Goal: Task Accomplishment & Management: Complete application form

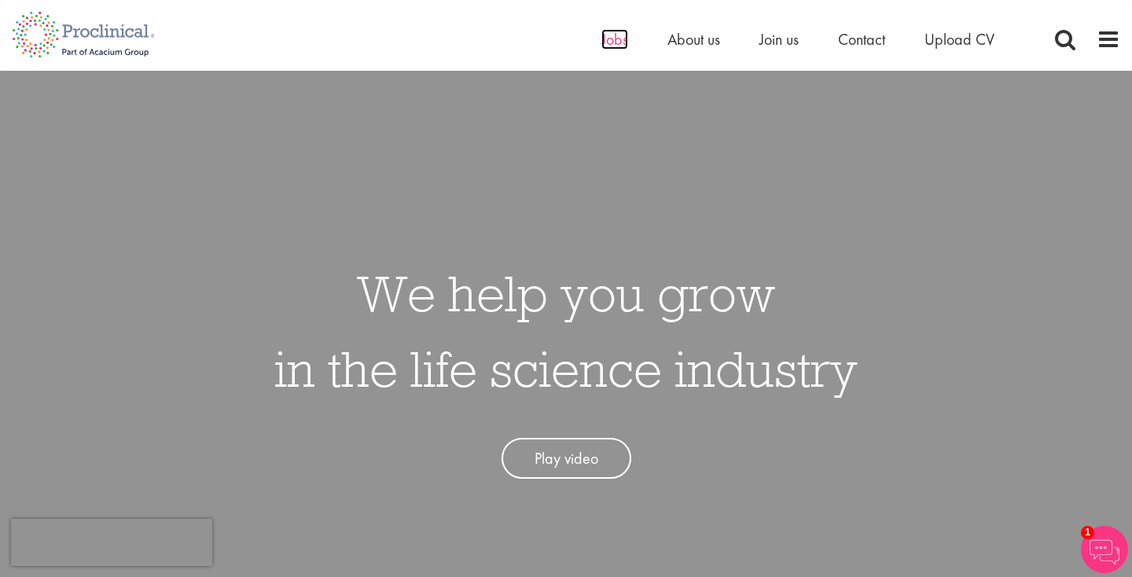
click at [622, 38] on span "Jobs" at bounding box center [614, 39] width 27 height 20
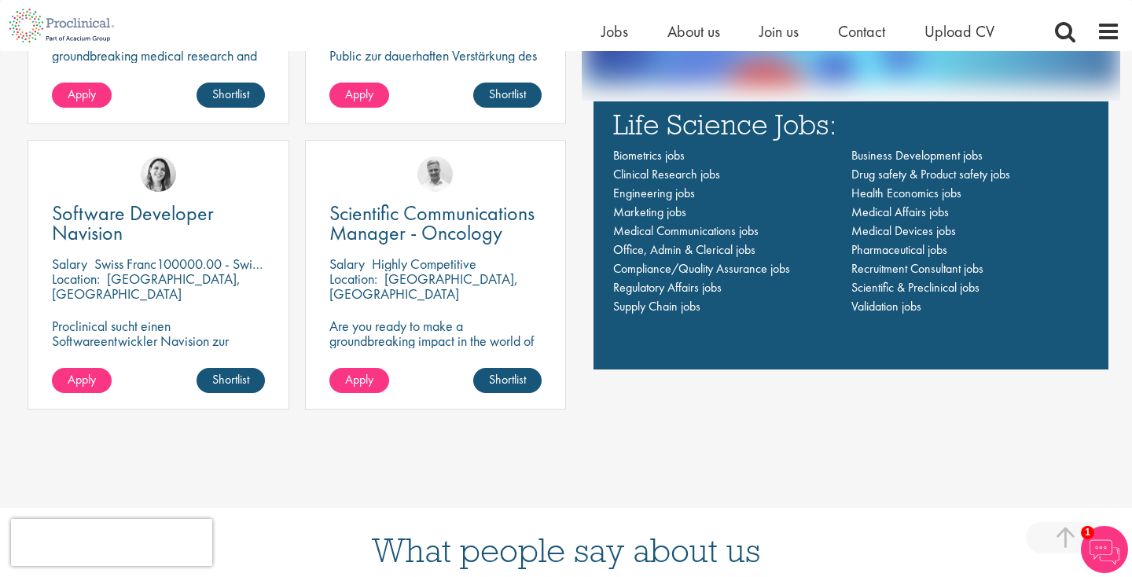
scroll to position [1180, 0]
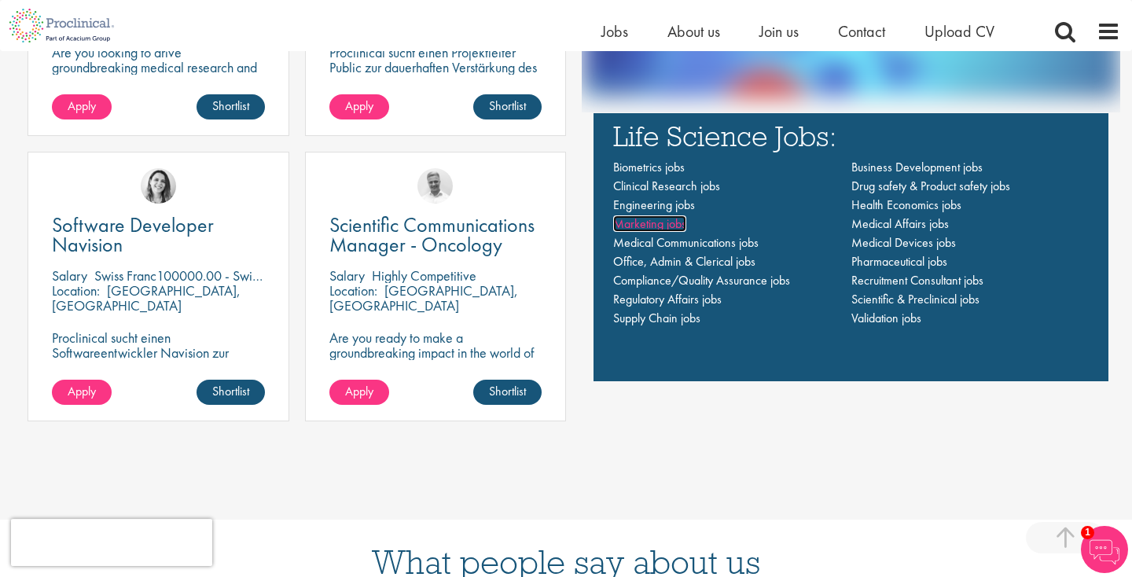
click at [663, 228] on span "Marketing jobs" at bounding box center [649, 223] width 73 height 17
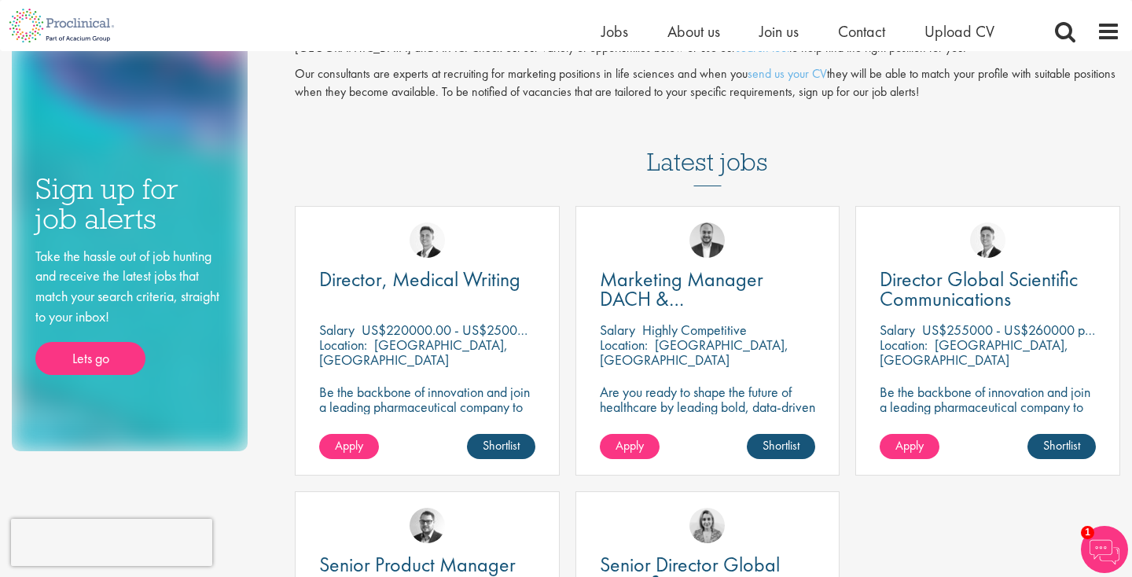
scroll to position [158, 0]
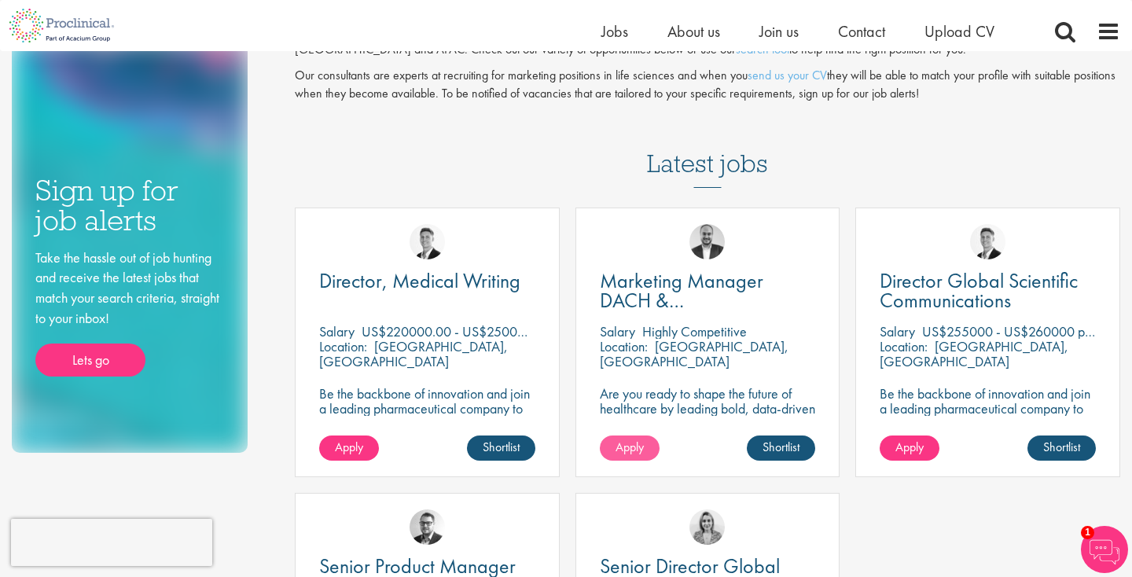
click at [642, 439] on span "Apply" at bounding box center [629, 447] width 28 height 17
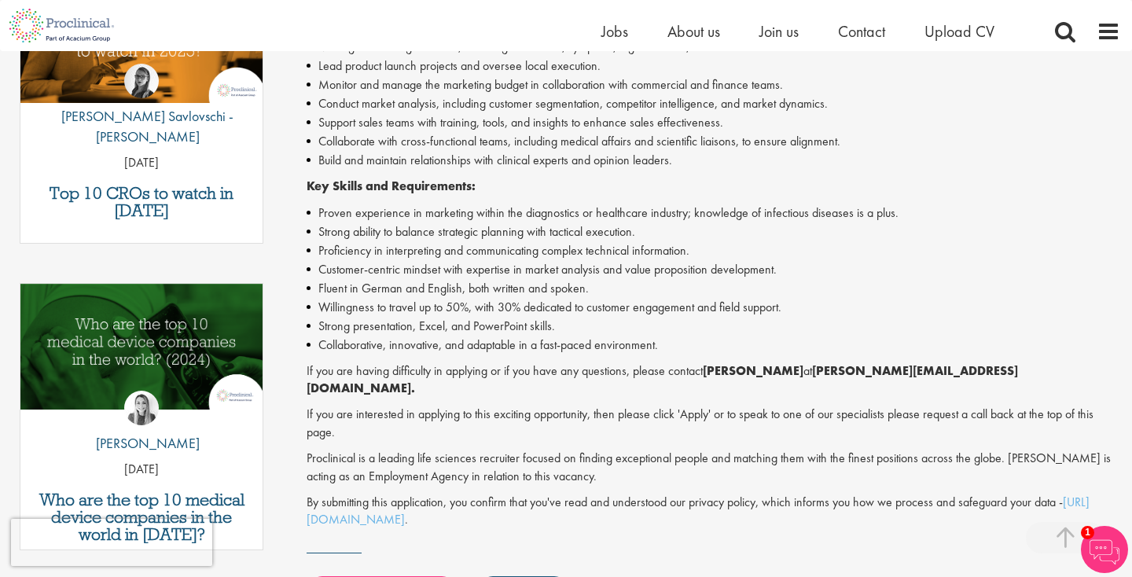
scroll to position [604, 0]
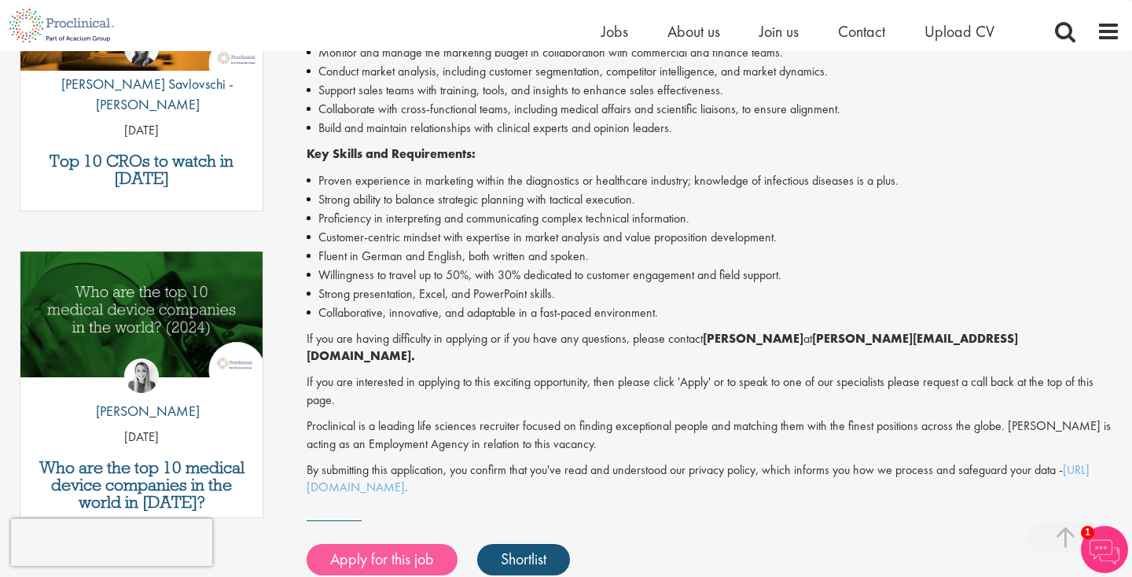
click at [413, 544] on link "Apply for this job" at bounding box center [381, 559] width 151 height 31
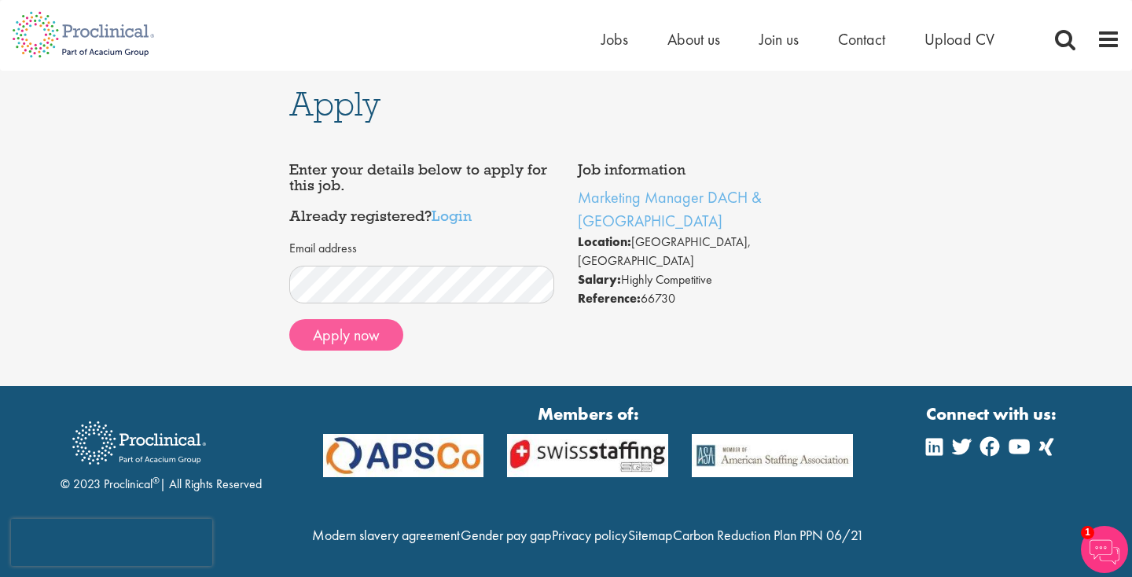
click at [375, 337] on button "Apply now" at bounding box center [346, 334] width 114 height 31
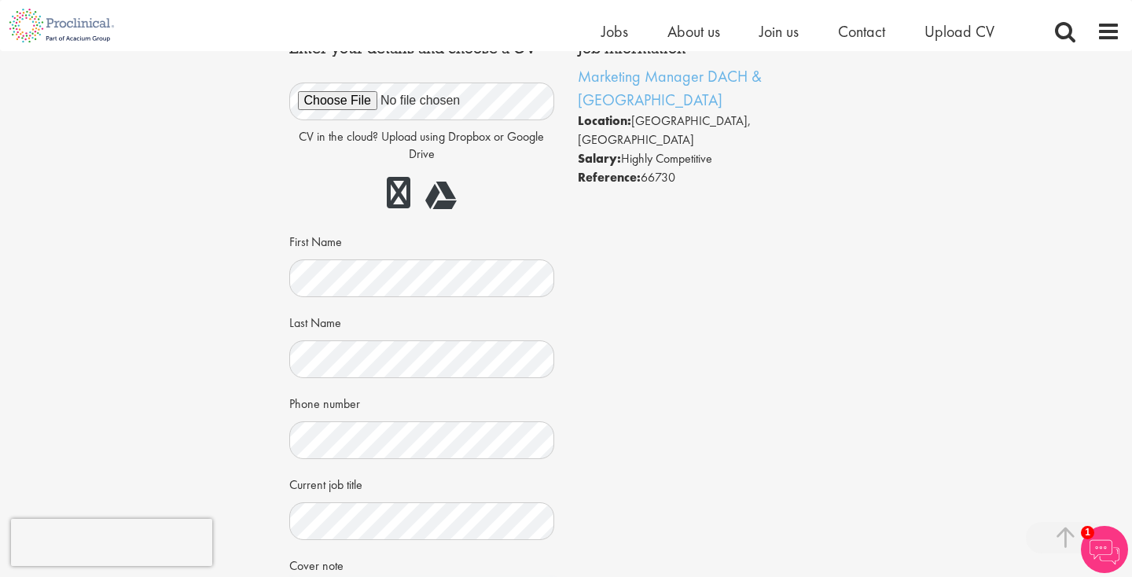
scroll to position [403, 0]
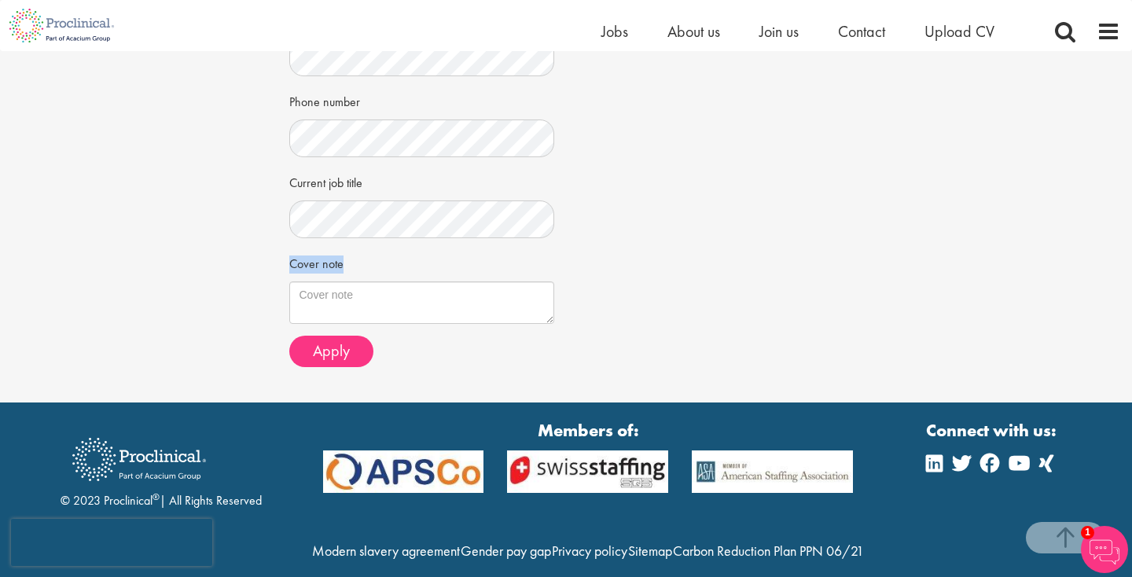
drag, startPoint x: 355, startPoint y: 255, endPoint x: 280, endPoint y: 255, distance: 75.4
click at [280, 255] on div "Apply Job information Marketing Manager DACH & Netherlands Location: Köln, Deut…" at bounding box center [566, 25] width 578 height 754
copy label "Cover note"
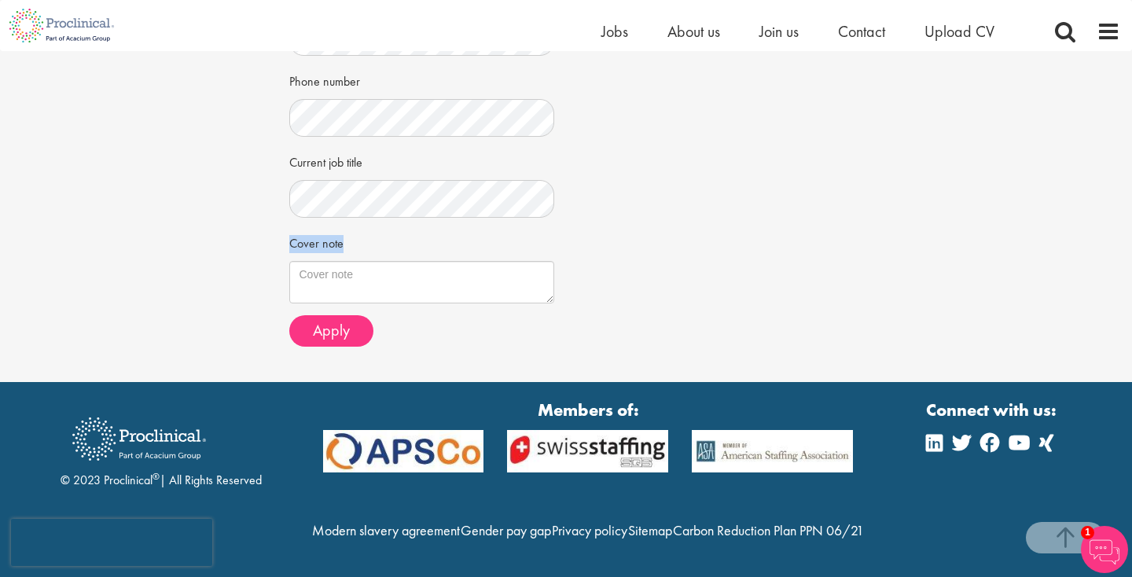
scroll to position [451, 0]
click at [369, 261] on textarea "Cover note" at bounding box center [422, 282] width 266 height 42
paste textarea "Dear Hiring Team, I am applying for the Marketing Manager position at Proclinic…"
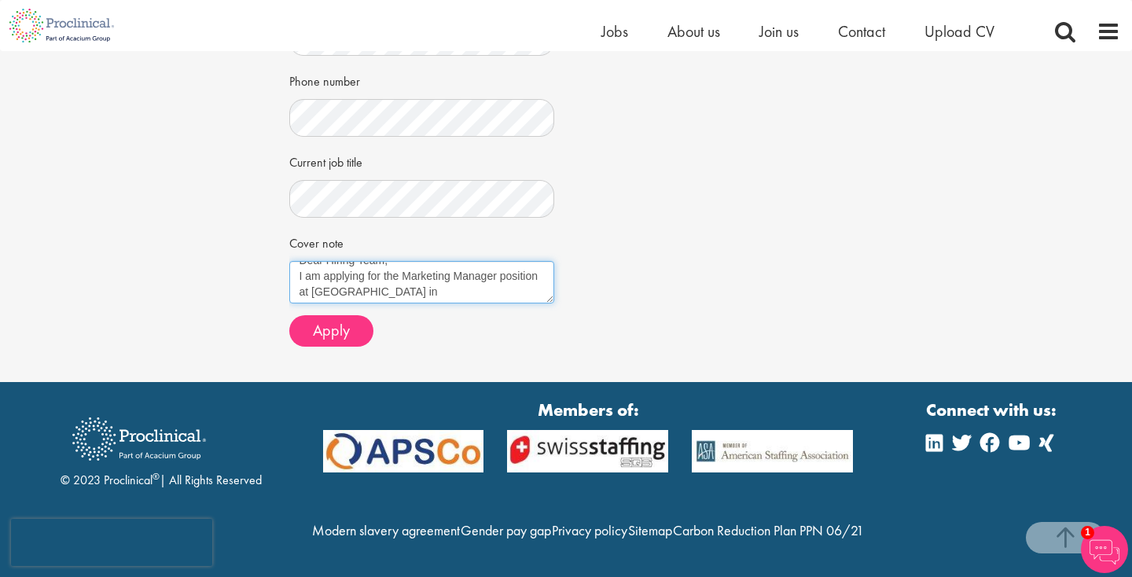
scroll to position [12, 0]
drag, startPoint x: 422, startPoint y: 251, endPoint x: 288, endPoint y: 241, distance: 134.8
click at [288, 241] on div "Apply Job information Marketing Manager DACH & Netherlands Location: Köln, Deut…" at bounding box center [566, 5] width 578 height 754
drag, startPoint x: 376, startPoint y: 247, endPoint x: 306, endPoint y: 247, distance: 70.7
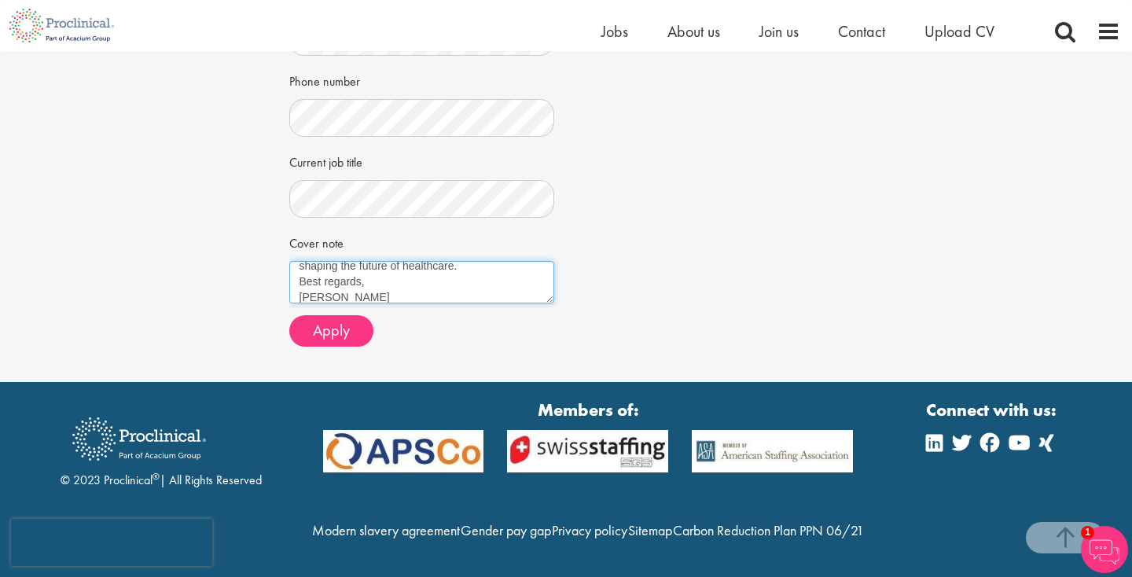
click at [306, 261] on textarea "Dear Hiring Team, with over six years of experience in healthcare and MedTech m…" at bounding box center [422, 282] width 266 height 42
drag, startPoint x: 458, startPoint y: 255, endPoint x: 398, endPoint y: 265, distance: 60.6
click at [398, 265] on textarea "Dear Hiring Team, with over six years of experience in healthcare and MedTech m…" at bounding box center [422, 282] width 266 height 42
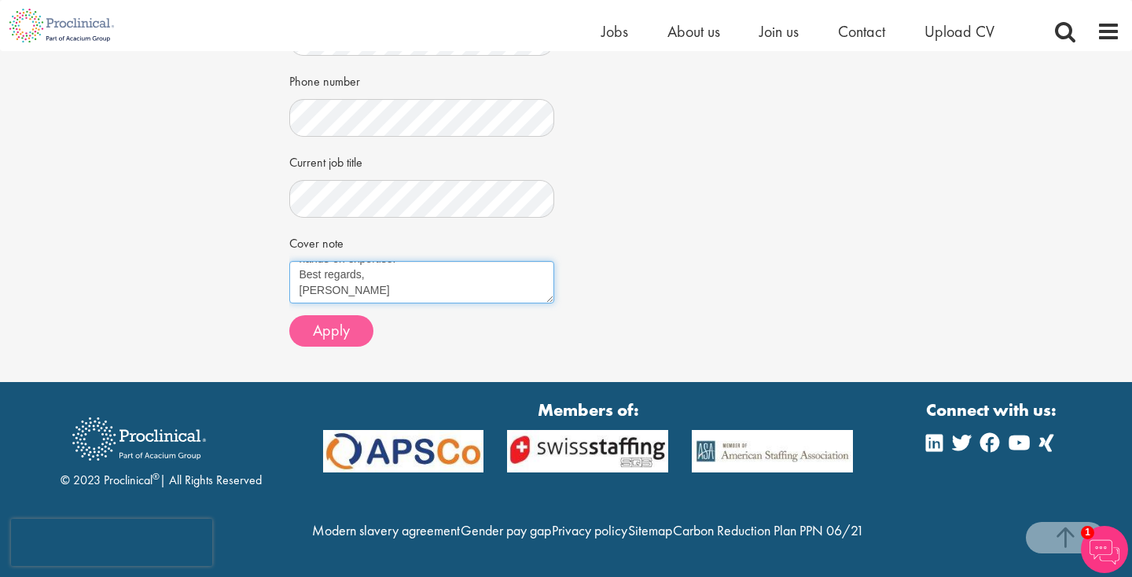
type textarea "Dear Hiring Team, with over six years of experience in healthcare and MedTech m…"
click at [343, 320] on span "Apply" at bounding box center [331, 330] width 37 height 20
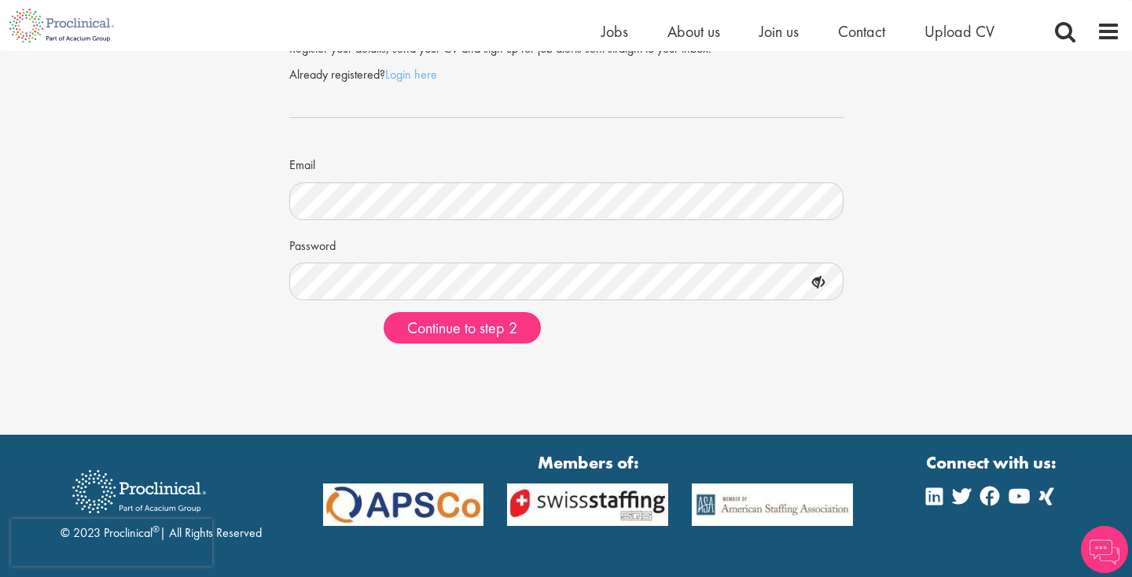
click at [627, 357] on div "Register with us Register your details, send your CV and sign up for job alerts…" at bounding box center [566, 183] width 1132 height 504
click at [461, 323] on span "Continue to step 2" at bounding box center [462, 327] width 110 height 20
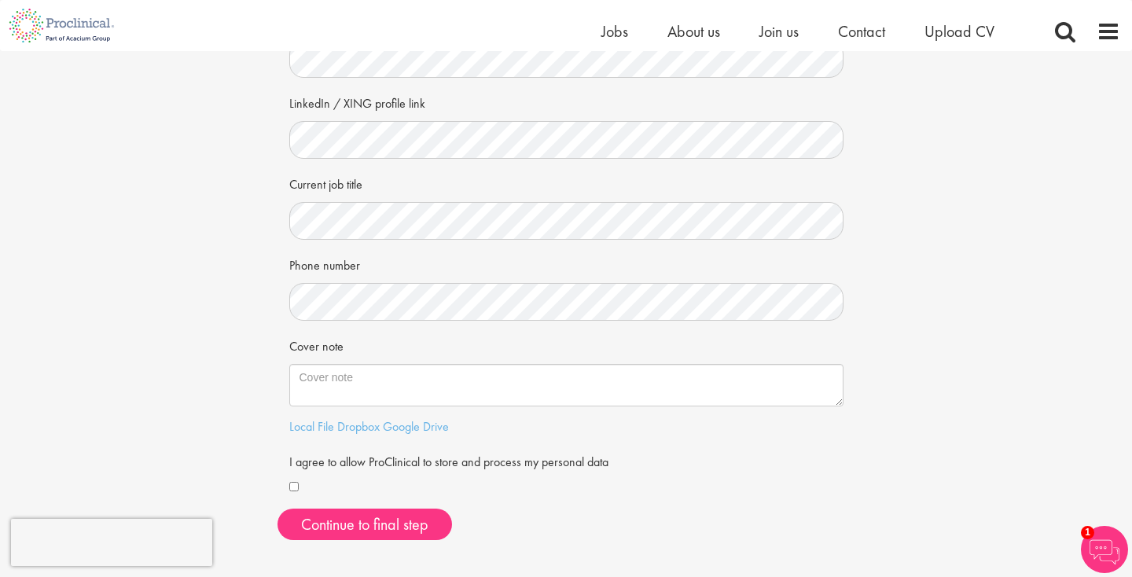
scroll to position [219, 0]
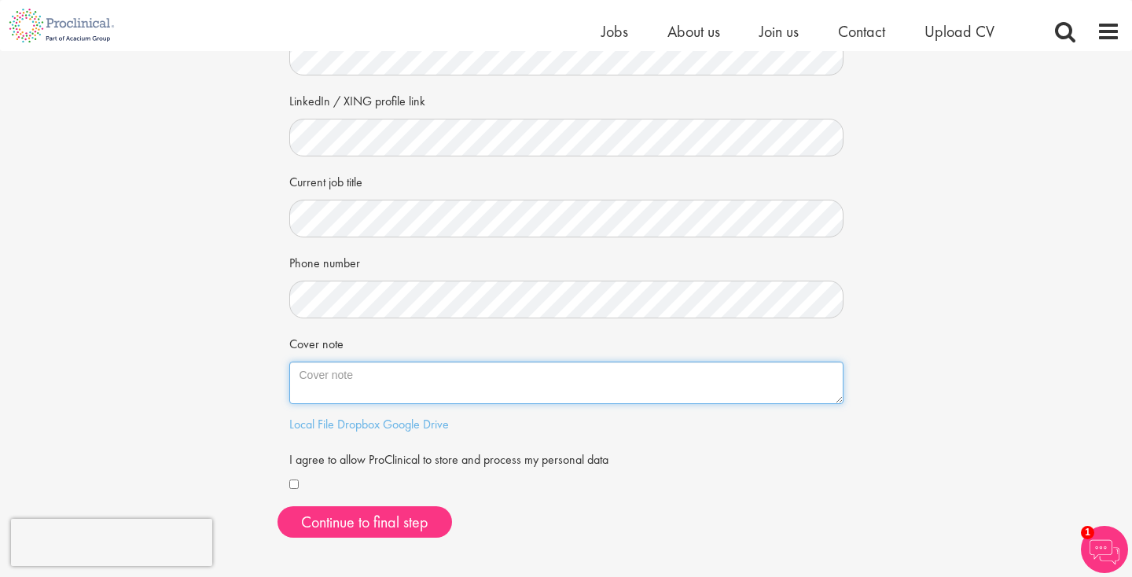
click at [380, 369] on textarea "Cover note" at bounding box center [566, 382] width 554 height 42
paste textarea "Dear Hiring Team, With over six years of experience in international marketing …"
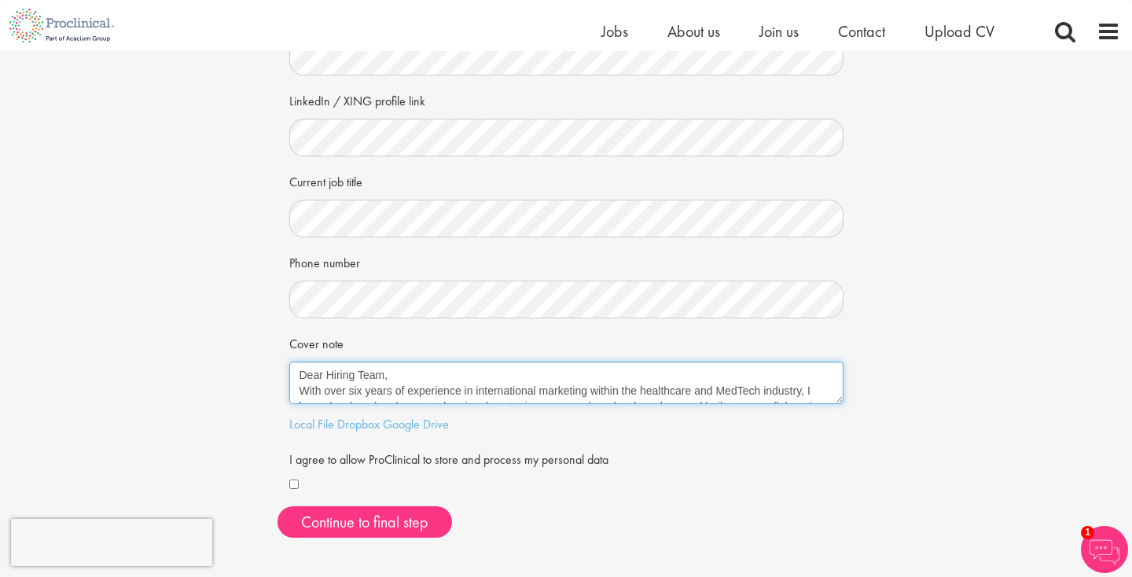
scroll to position [0, 0]
type textarea "Dear Hiring Team, With over six years of experience in international marketing …"
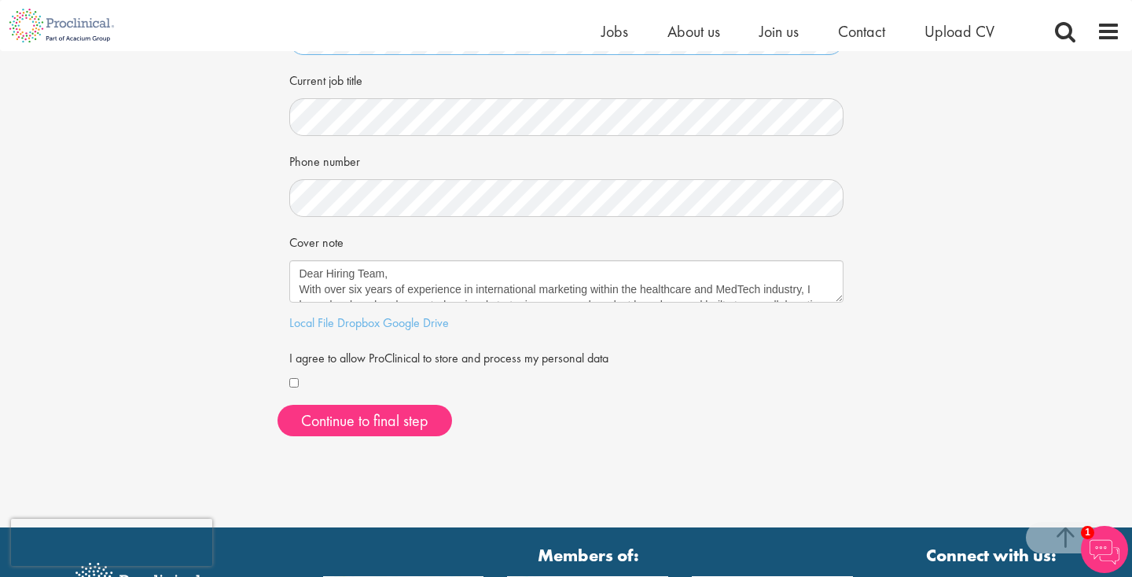
scroll to position [321, 0]
click at [339, 413] on button "Continue to final step" at bounding box center [364, 420] width 174 height 31
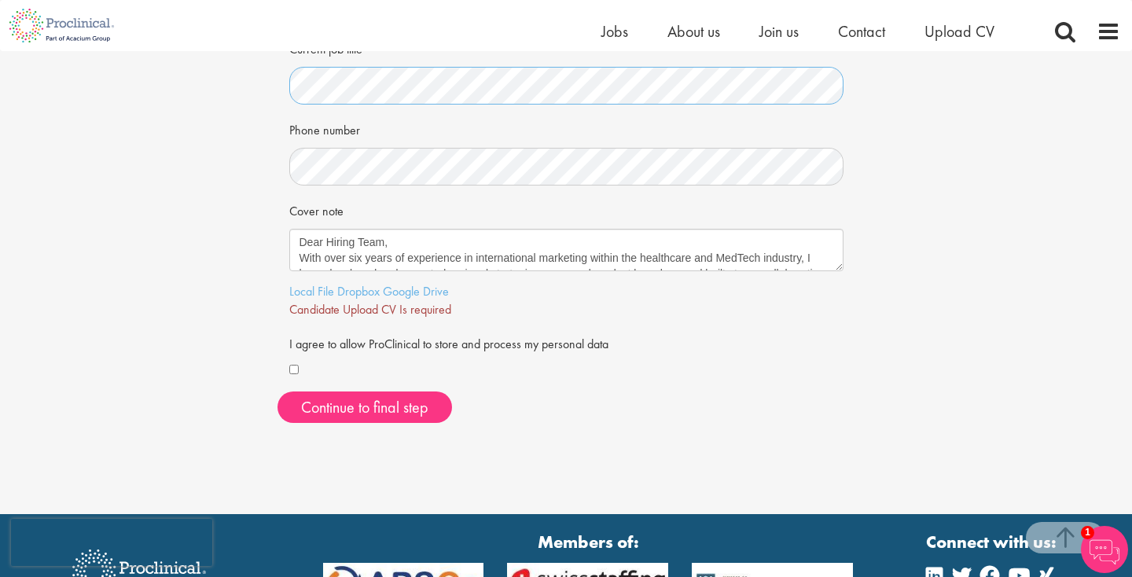
scroll to position [306, 0]
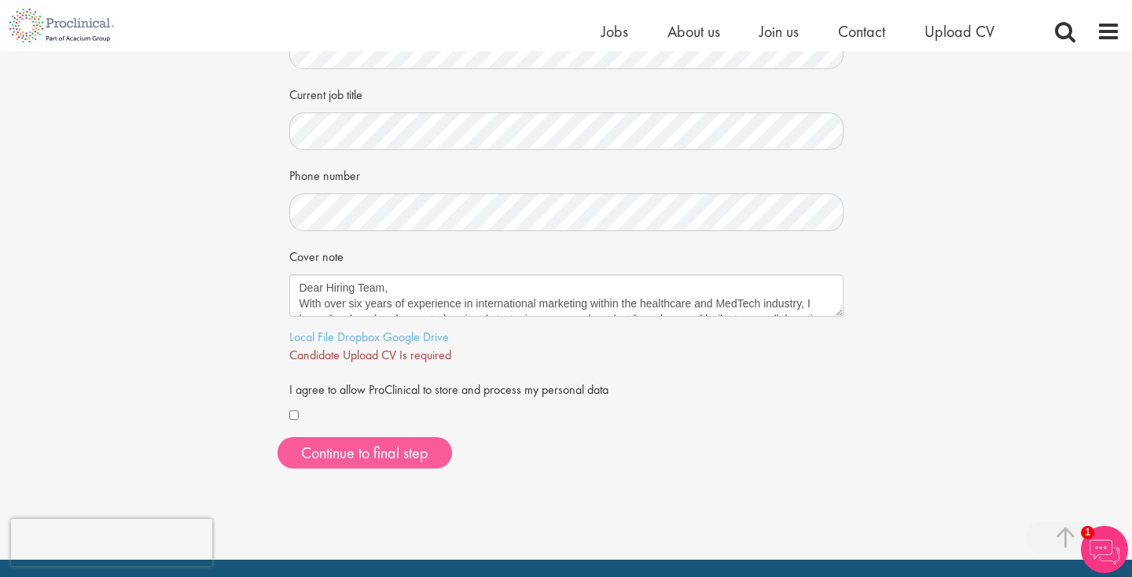
click at [361, 442] on span "Continue to final step" at bounding box center [364, 452] width 127 height 20
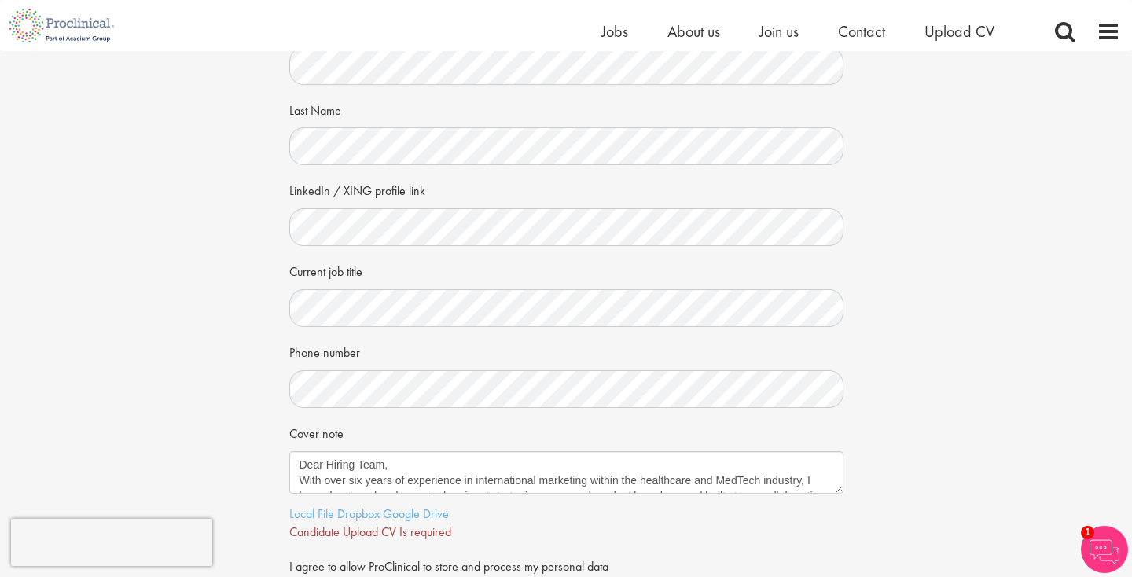
scroll to position [154, 0]
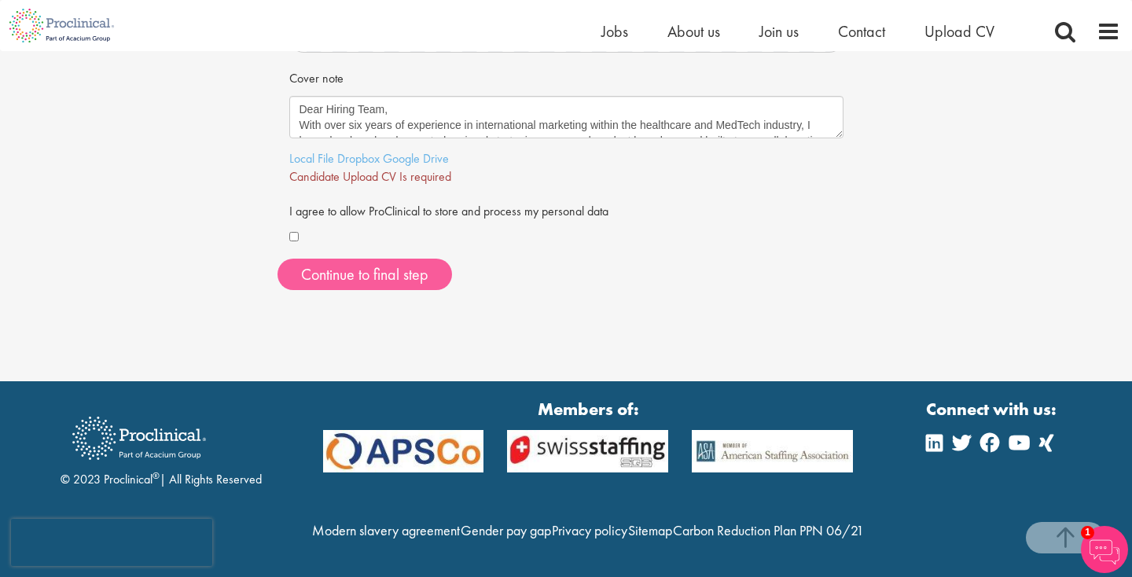
click at [375, 264] on span "Continue to final step" at bounding box center [364, 274] width 127 height 20
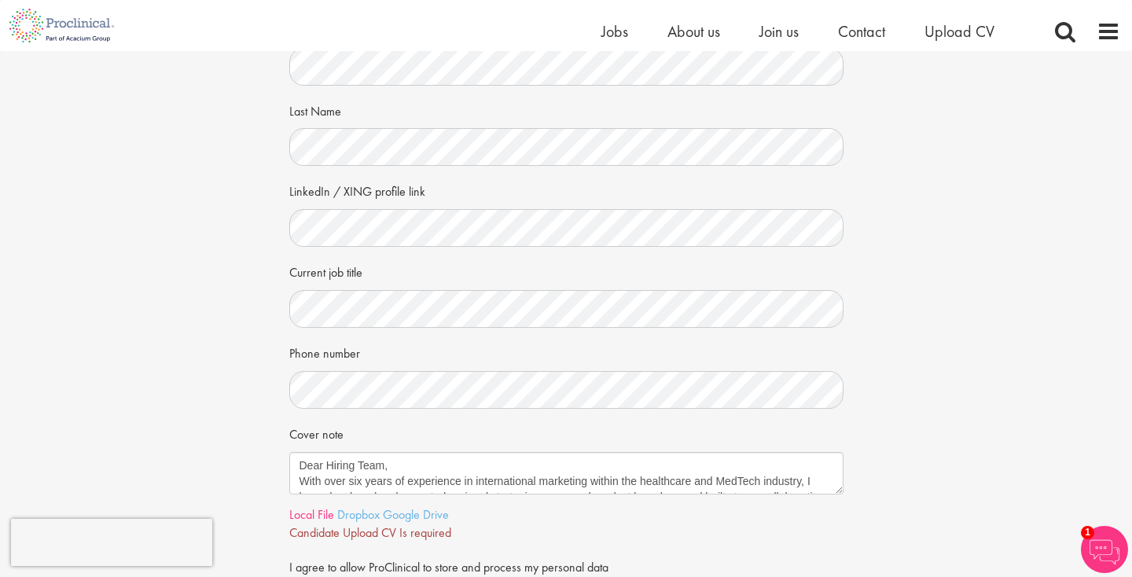
scroll to position [119, 0]
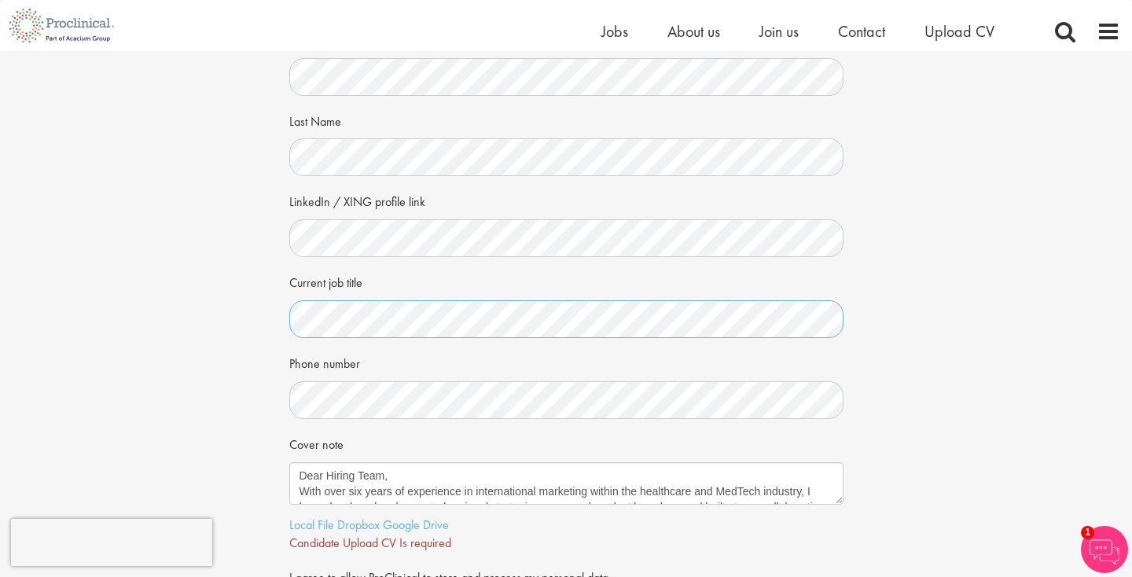
click at [223, 307] on div "Your personal details Please give us a few more details, which will help us fin…" at bounding box center [565, 300] width 1155 height 736
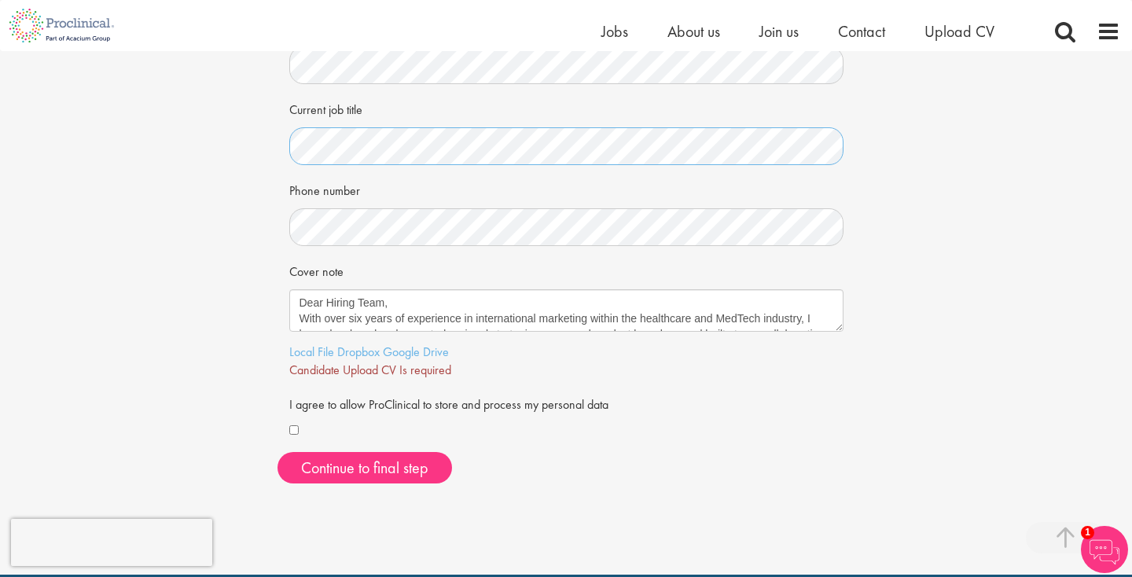
scroll to position [293, 0]
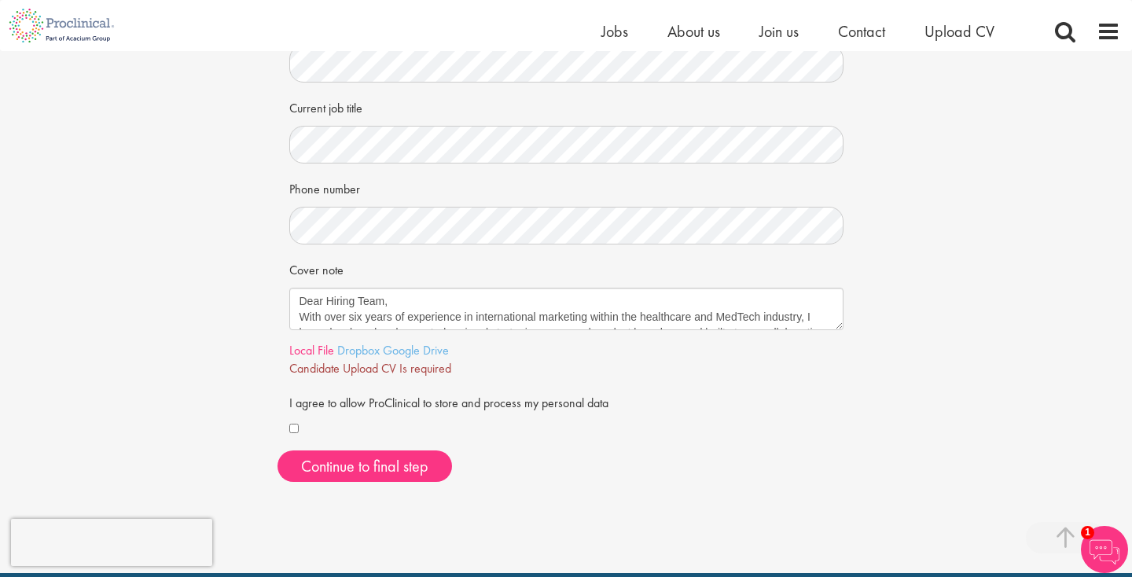
click at [309, 347] on link "Local File" at bounding box center [311, 350] width 45 height 17
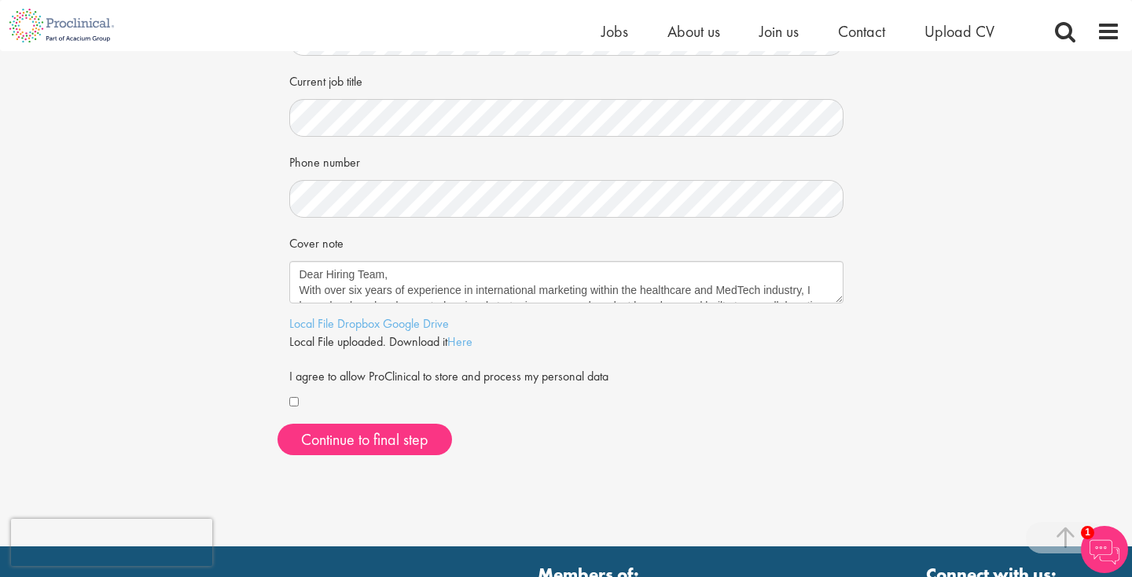
scroll to position [334, 0]
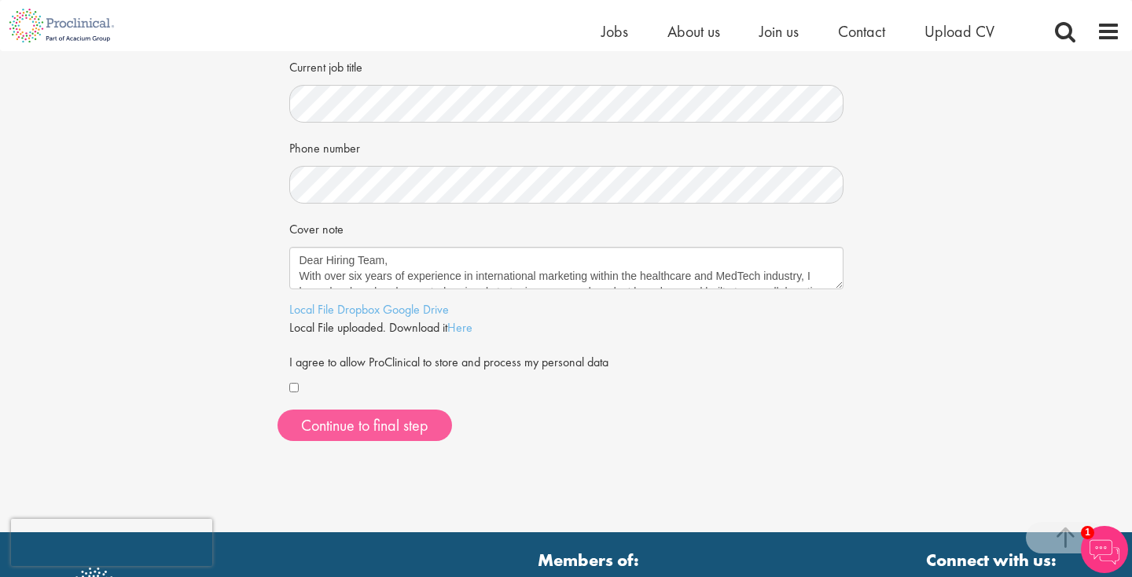
click at [343, 422] on span "Continue to final step" at bounding box center [364, 425] width 127 height 20
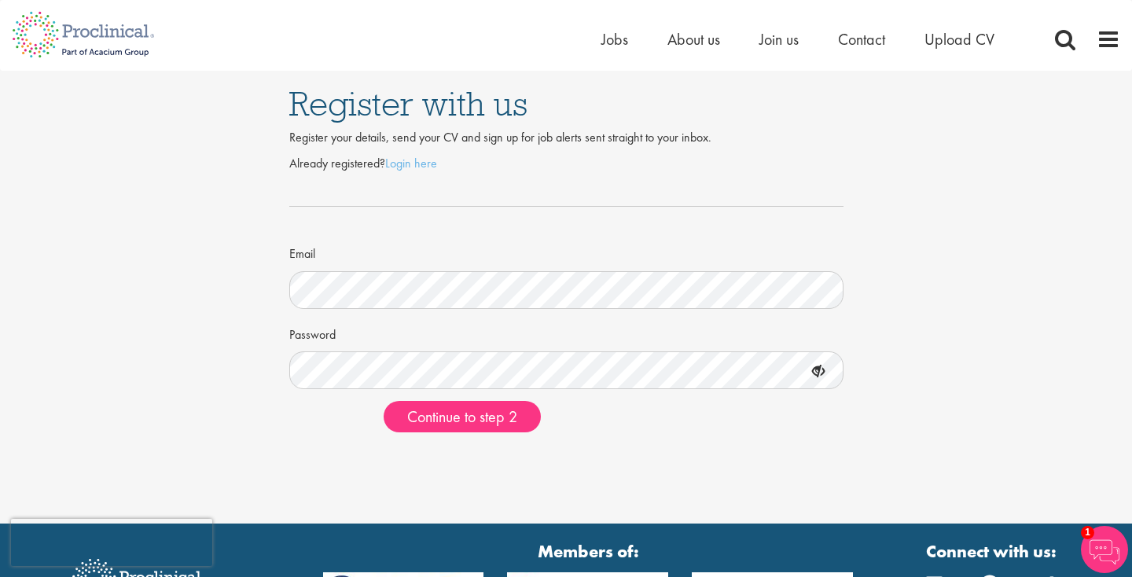
click at [204, 342] on div "Register with us Register your details, send your CV and sign up for job alerts…" at bounding box center [565, 258] width 1155 height 374
click at [375, 391] on form "Already registered? Login here Email Password Continue to step 2" at bounding box center [566, 294] width 530 height 278
click at [597, 464] on div "Register with us Register your details, send your CV and sign up for job alerts…" at bounding box center [566, 261] width 1132 height 523
click at [467, 413] on span "Continue to step 2" at bounding box center [462, 416] width 110 height 20
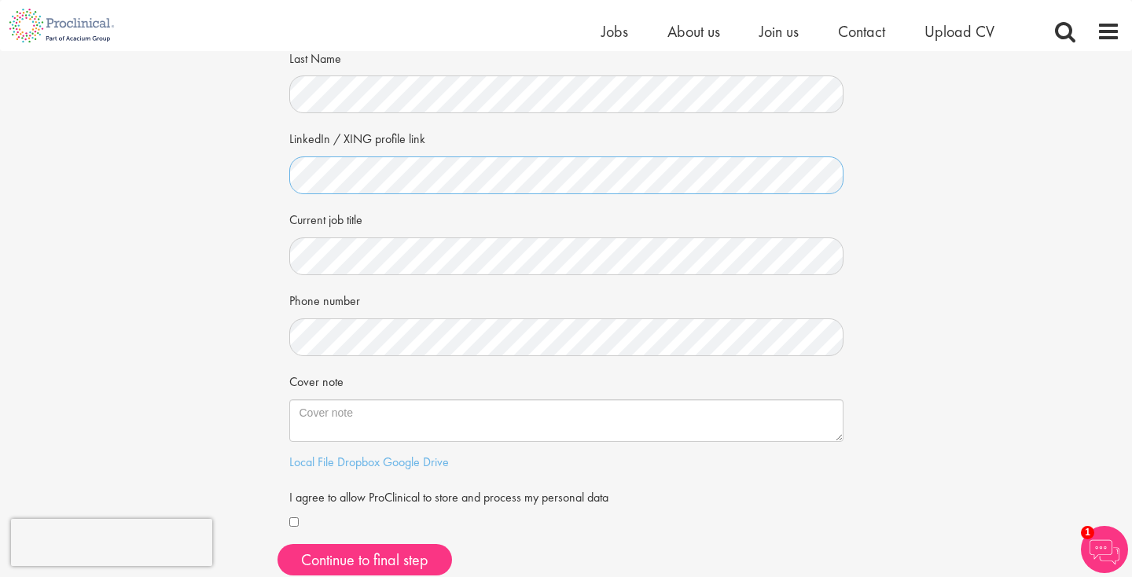
scroll to position [190, 0]
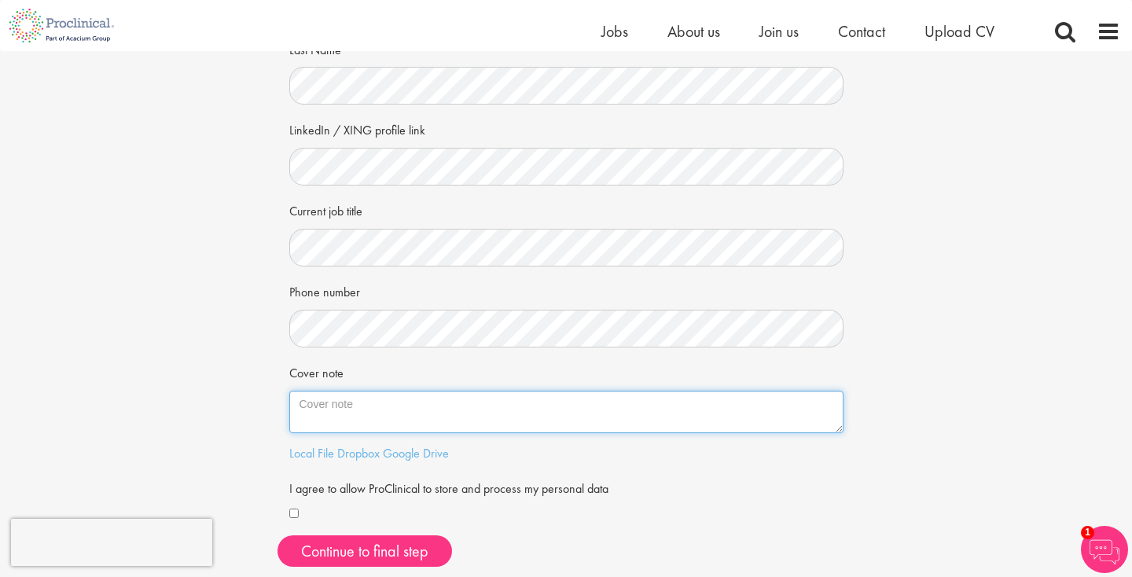
click at [422, 396] on textarea "Cover note" at bounding box center [566, 412] width 554 height 42
paste textarea "Dear Hiring Team, With over six years of experience in international marketing …"
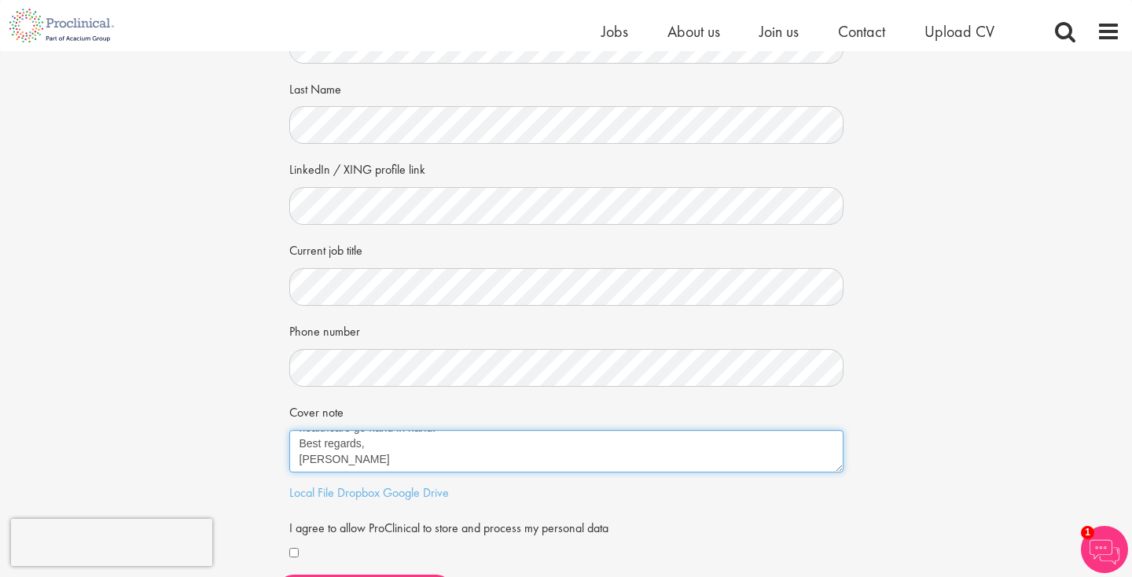
scroll to position [149, 0]
type textarea "Dear Hiring Team, With over six years of experience in international marketing …"
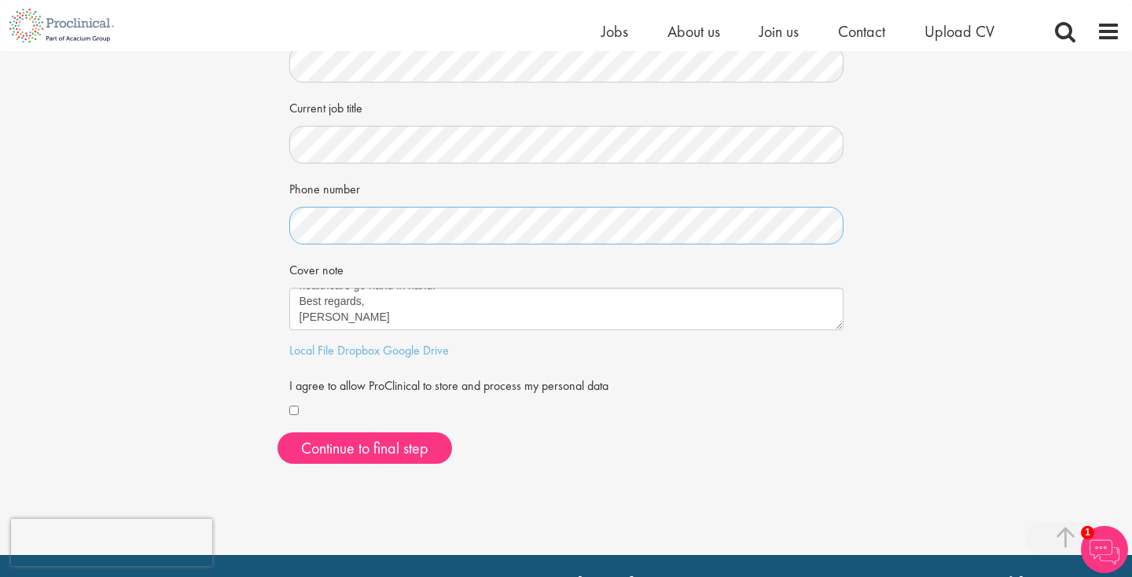
scroll to position [296, 0]
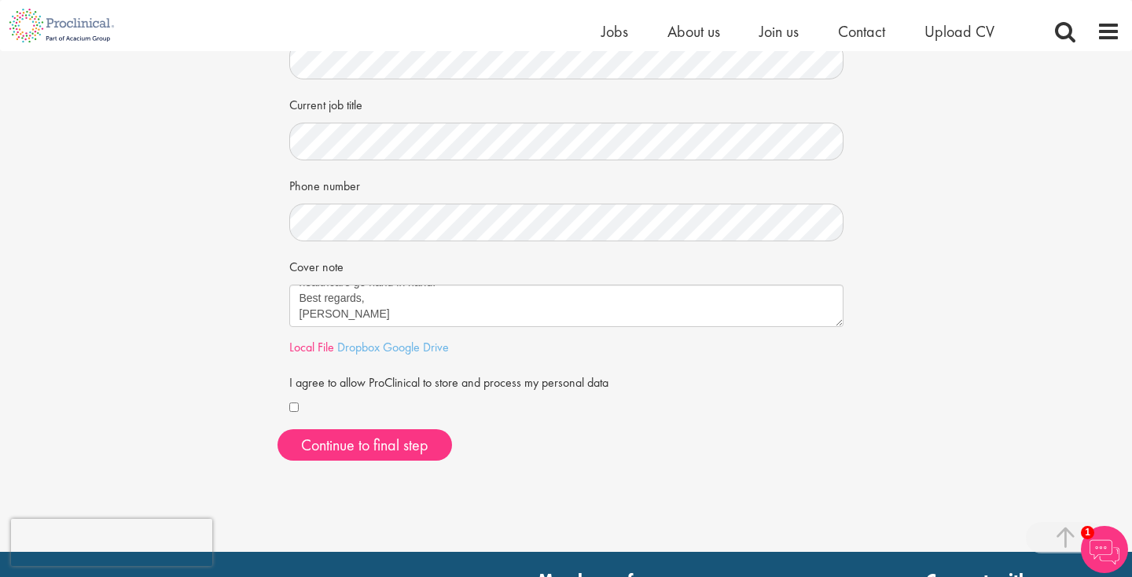
click at [310, 343] on link "Local File" at bounding box center [311, 347] width 45 height 17
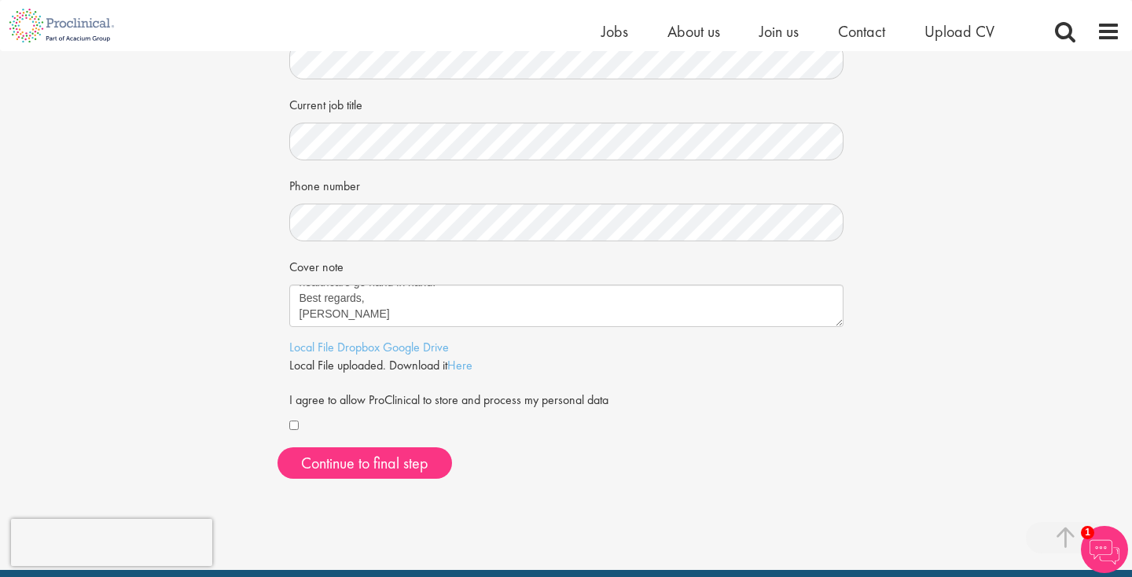
click at [292, 417] on div at bounding box center [566, 426] width 554 height 18
click at [347, 453] on button "Continue to final step" at bounding box center [364, 462] width 174 height 31
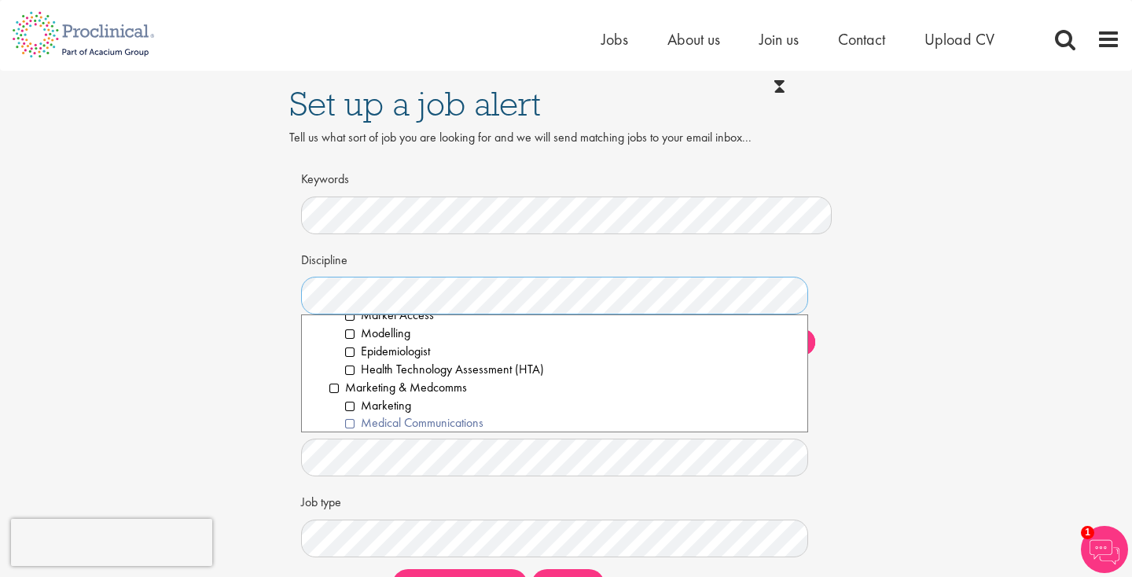
scroll to position [1157, 0]
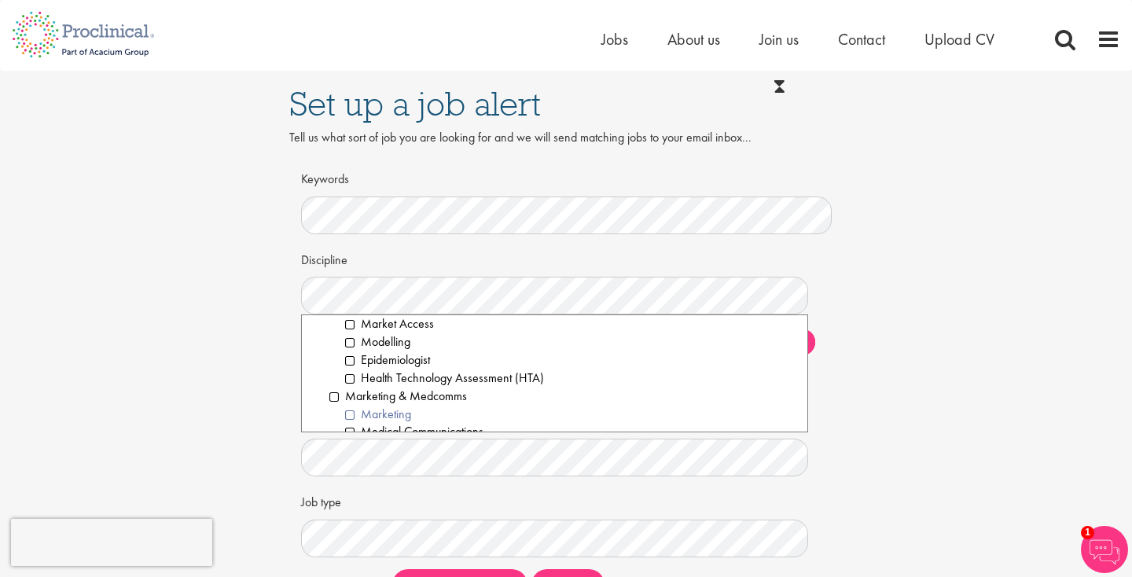
click at [349, 405] on li "Marketing" at bounding box center [570, 414] width 450 height 18
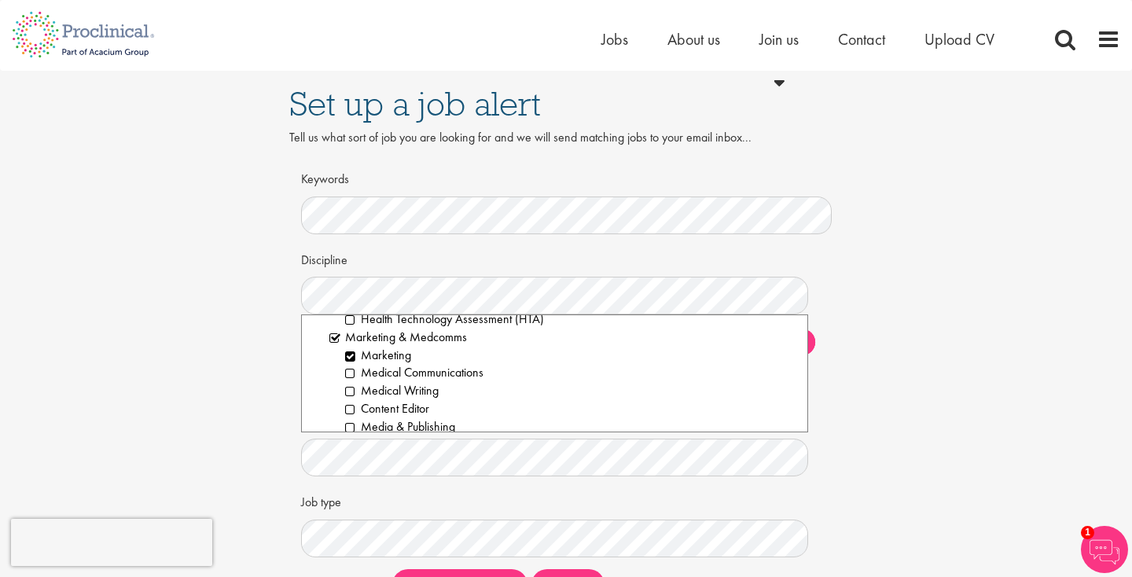
scroll to position [1249, 0]
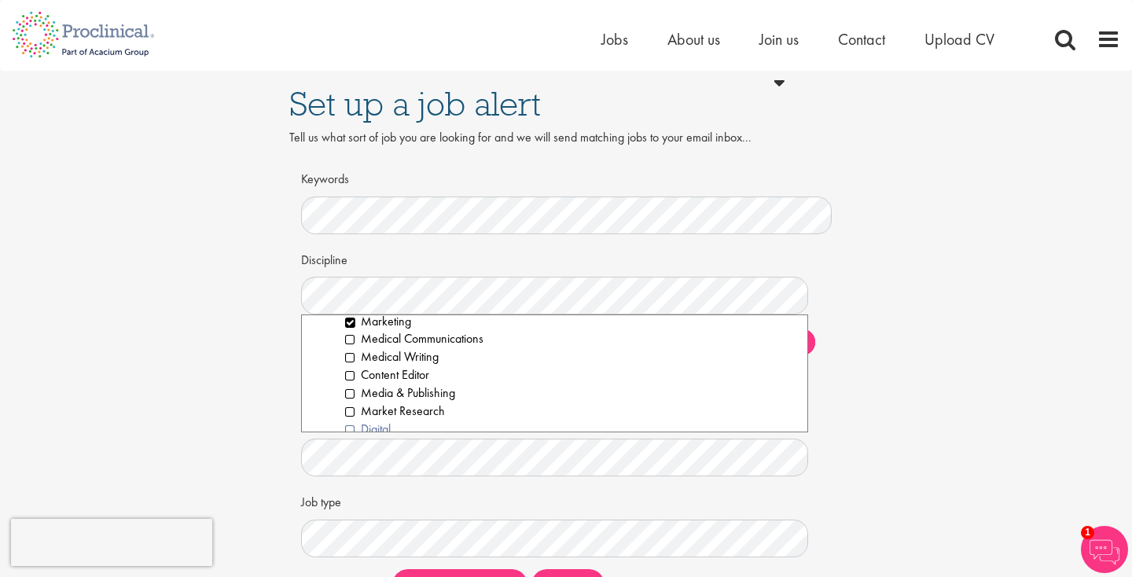
click at [357, 420] on li "Digital" at bounding box center [570, 429] width 450 height 18
click at [350, 439] on li "Brand & Product" at bounding box center [570, 448] width 450 height 18
click at [351, 418] on li "Project Management" at bounding box center [570, 427] width 450 height 18
click at [230, 392] on div "Set up a job alert Tell us what sort of job you are looking for and we will sen…" at bounding box center [565, 342] width 1155 height 542
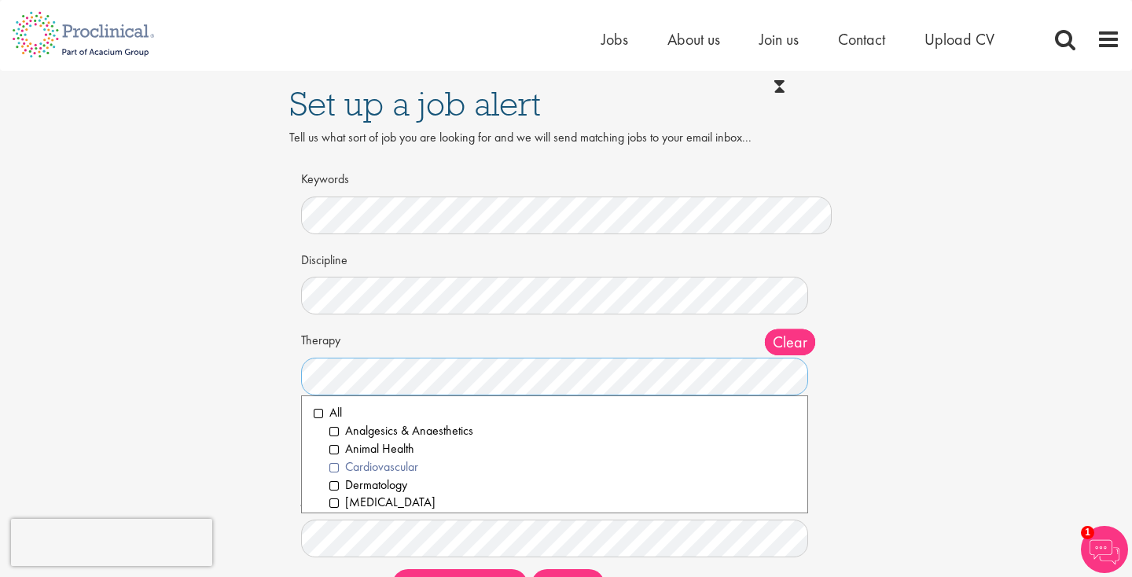
scroll to position [0, 0]
click at [317, 410] on li "All" at bounding box center [555, 413] width 482 height 18
click at [332, 441] on li "Animal Health" at bounding box center [562, 449] width 466 height 18
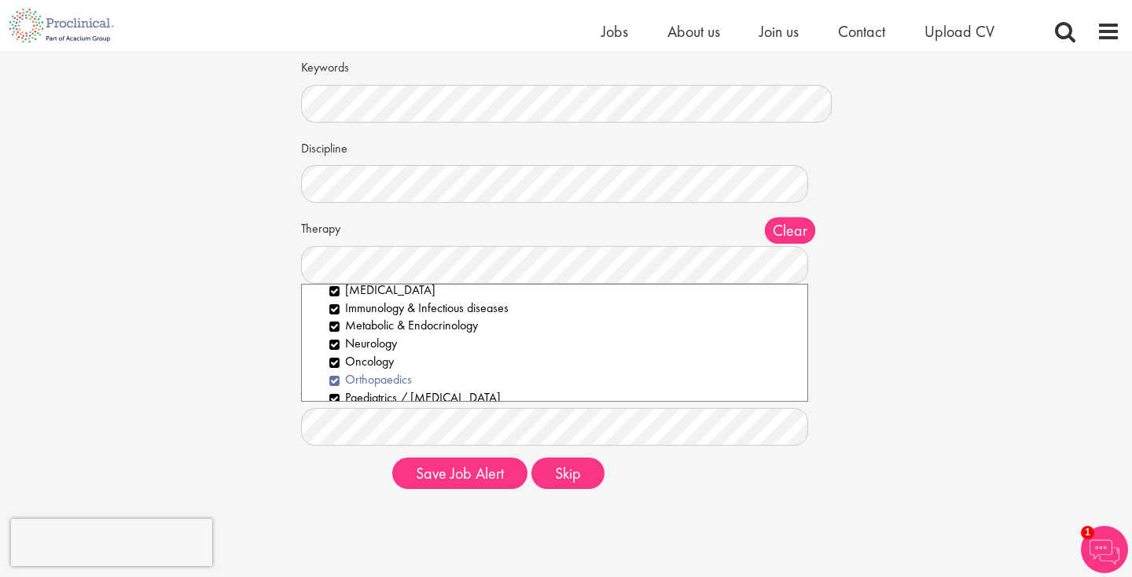
scroll to position [178, 0]
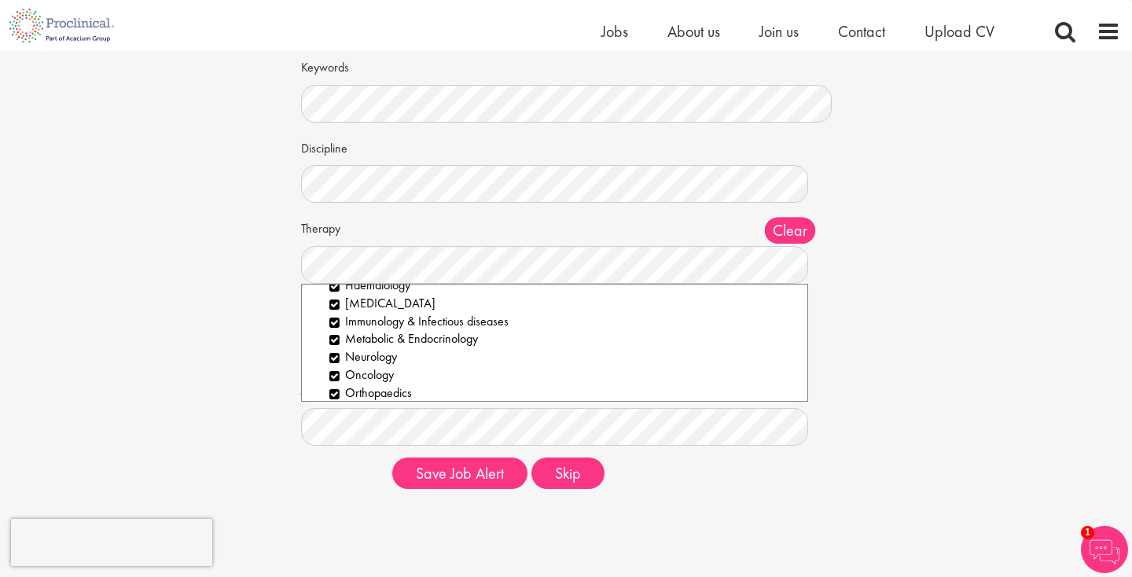
click at [193, 350] on div "Set up a job alert Tell us what sort of job you are looking for and we will sen…" at bounding box center [565, 230] width 1155 height 542
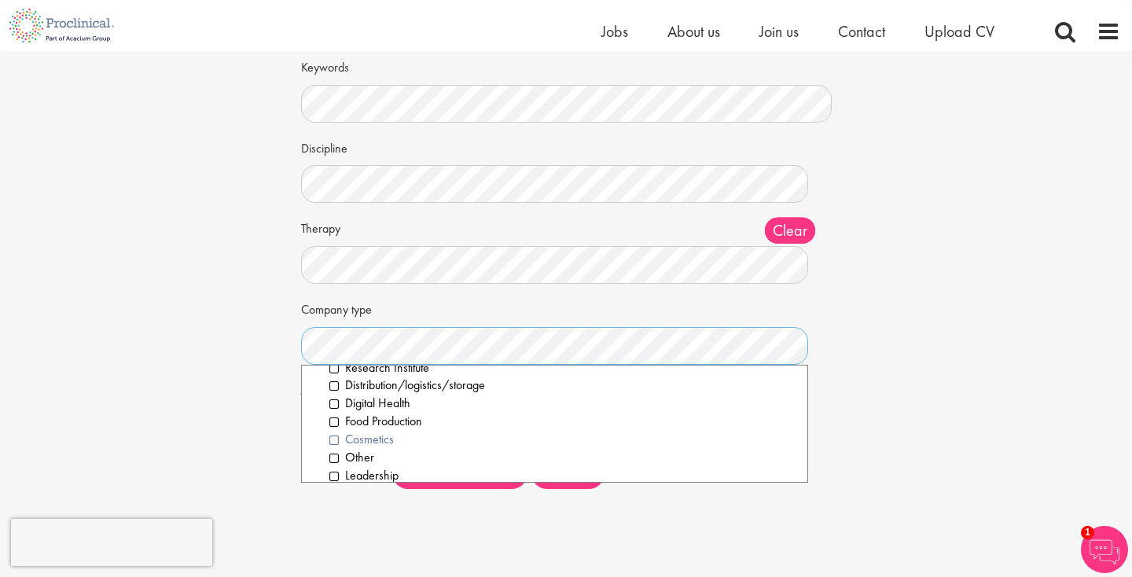
scroll to position [192, 0]
click at [361, 397] on li "Digital Health" at bounding box center [562, 406] width 466 height 18
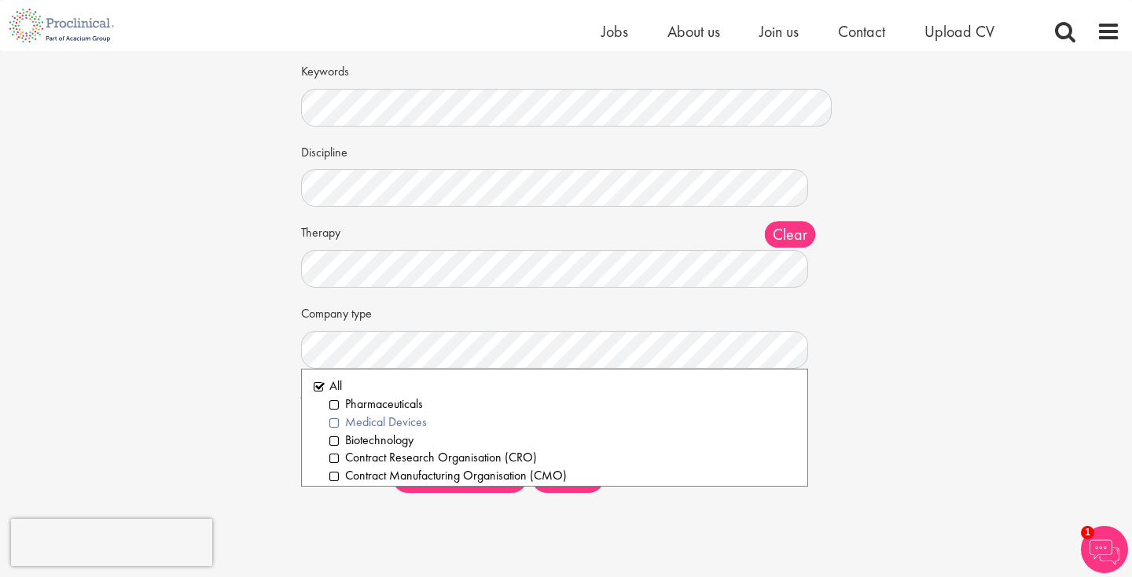
scroll to position [88, 0]
click at [395, 401] on li "Pharmaceuticals" at bounding box center [562, 404] width 466 height 18
click at [391, 417] on li "Medical Devices" at bounding box center [562, 422] width 466 height 18
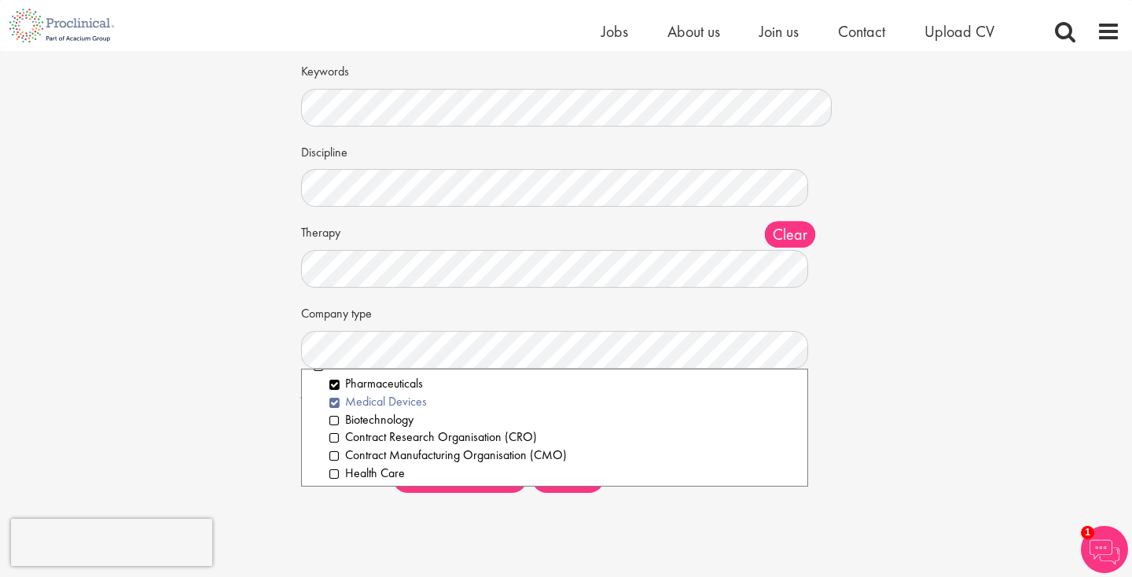
scroll to position [31, 0]
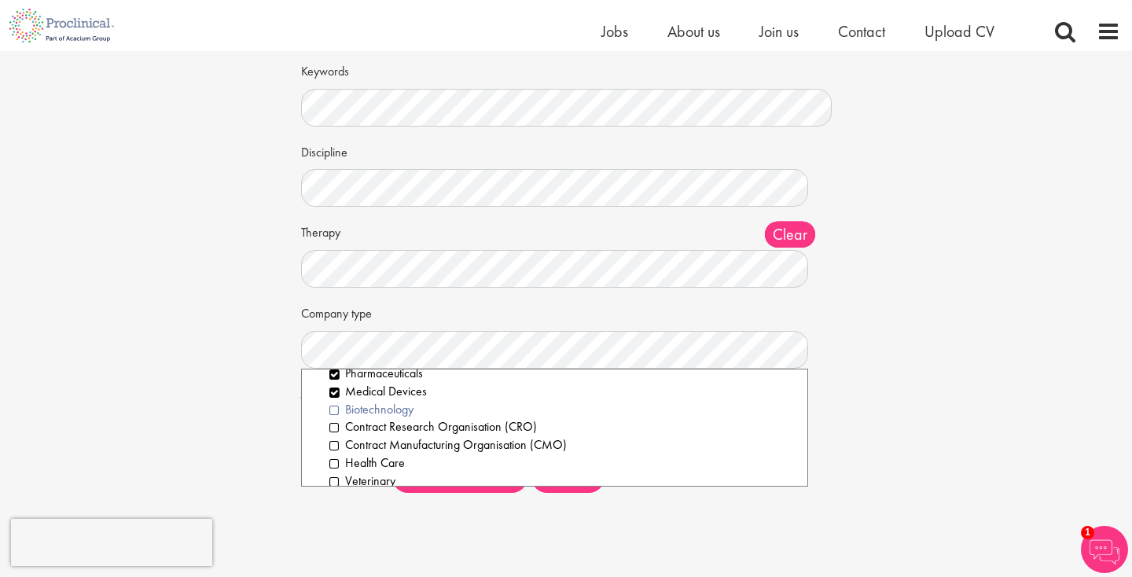
click at [396, 403] on li "Biotechnology" at bounding box center [562, 410] width 466 height 18
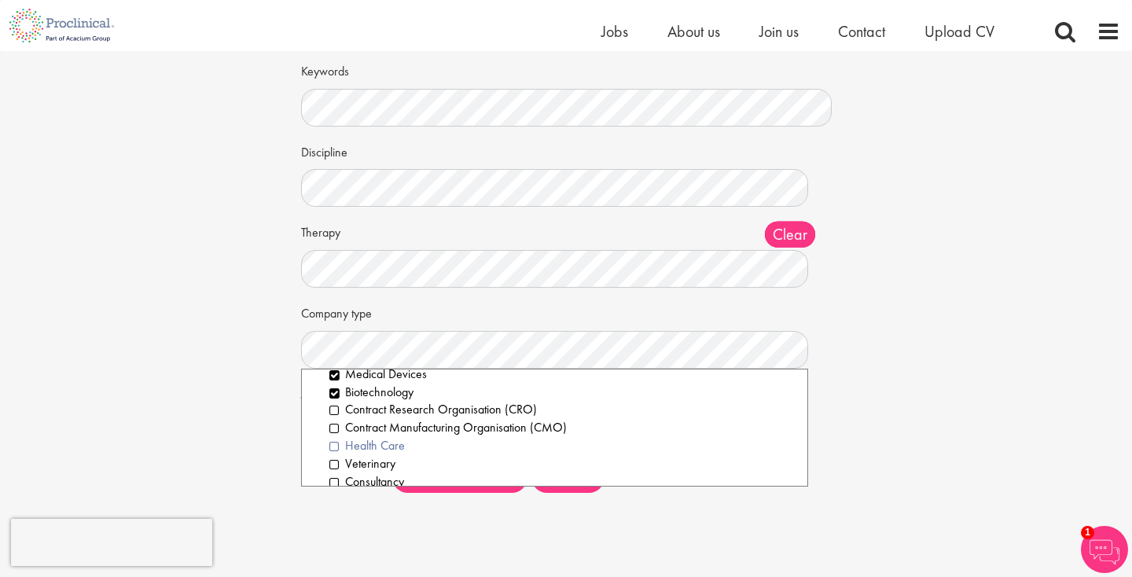
click at [387, 438] on li "Health Care" at bounding box center [562, 446] width 466 height 18
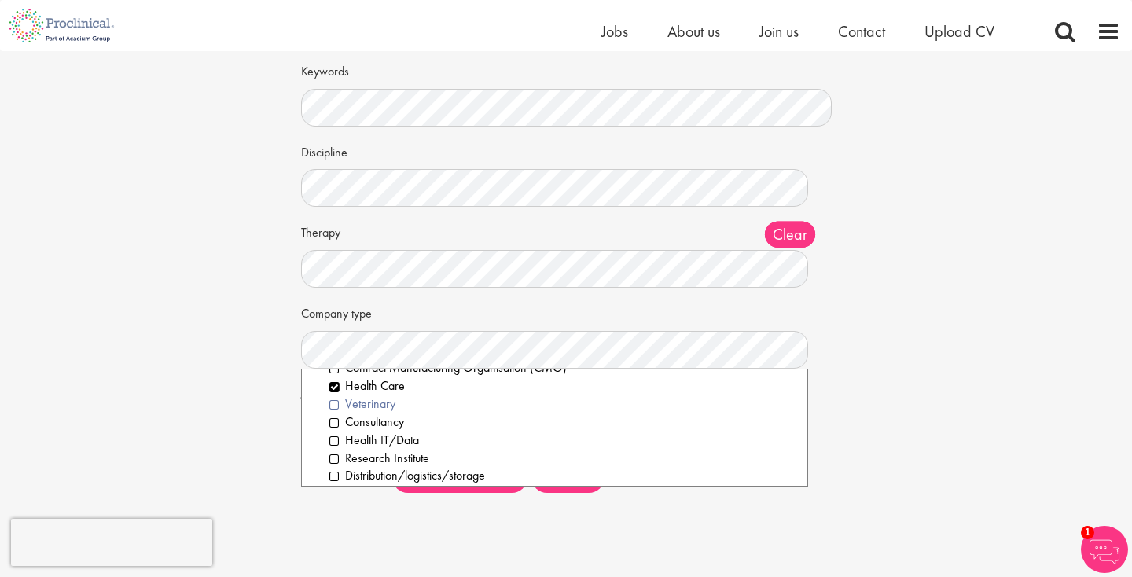
scroll to position [119, 0]
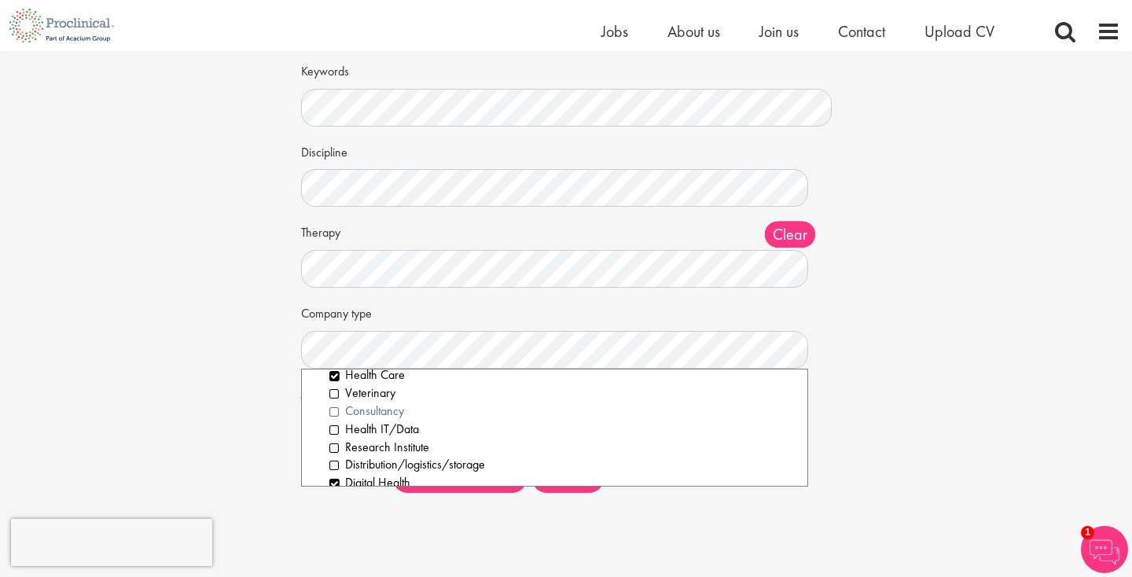
click at [390, 402] on li "Consultancy" at bounding box center [562, 411] width 466 height 18
click at [263, 448] on div "Set up a job alert Tell us what sort of job you are looking for and we will sen…" at bounding box center [565, 234] width 1155 height 542
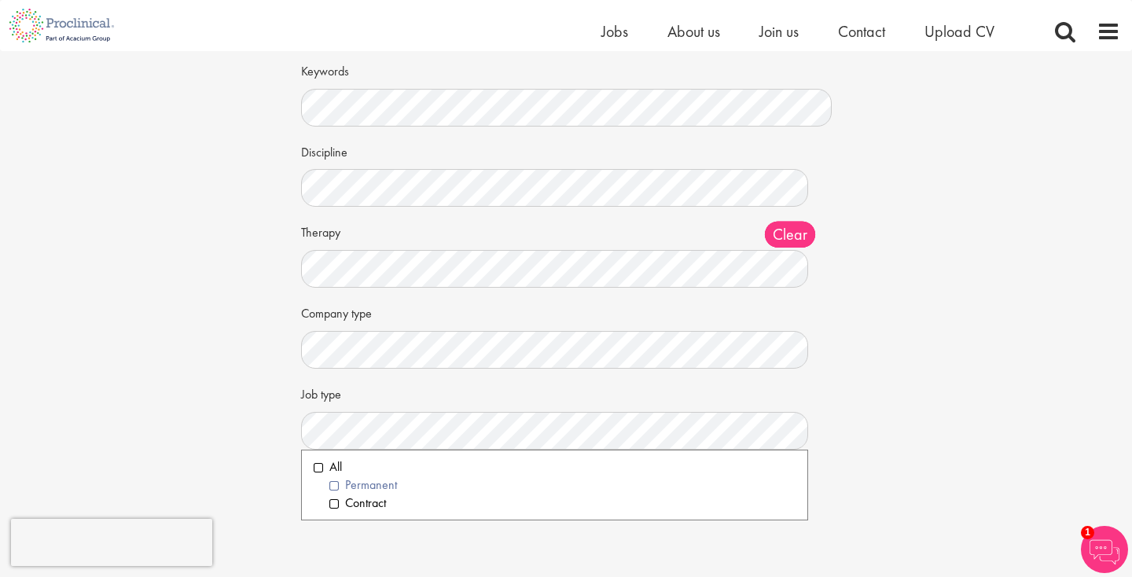
click at [333, 476] on li "Permanent" at bounding box center [562, 485] width 466 height 18
click at [334, 496] on li "Contract" at bounding box center [562, 503] width 466 height 18
click at [257, 479] on div "Set up a job alert Tell us what sort of job you are looking for and we will sen…" at bounding box center [565, 234] width 1155 height 542
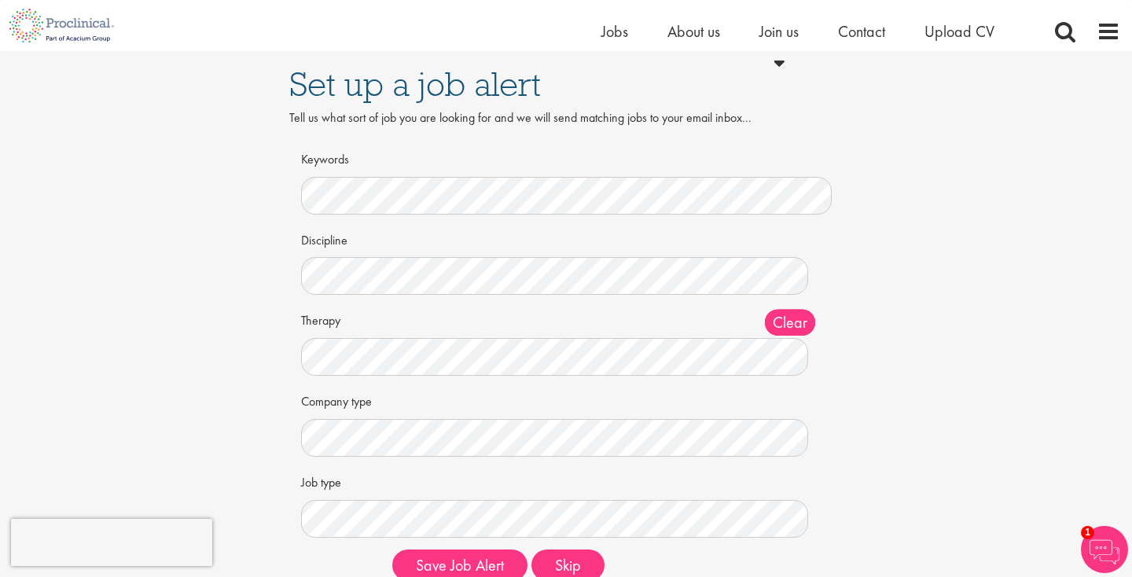
scroll to position [77, 0]
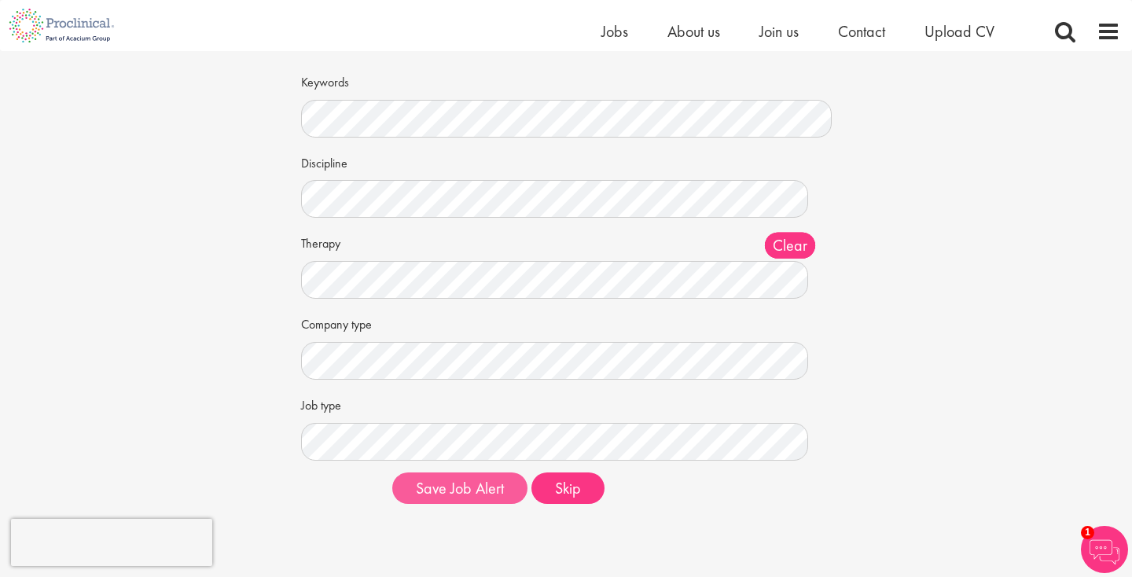
click at [472, 485] on button "Save Job Alert" at bounding box center [459, 487] width 135 height 31
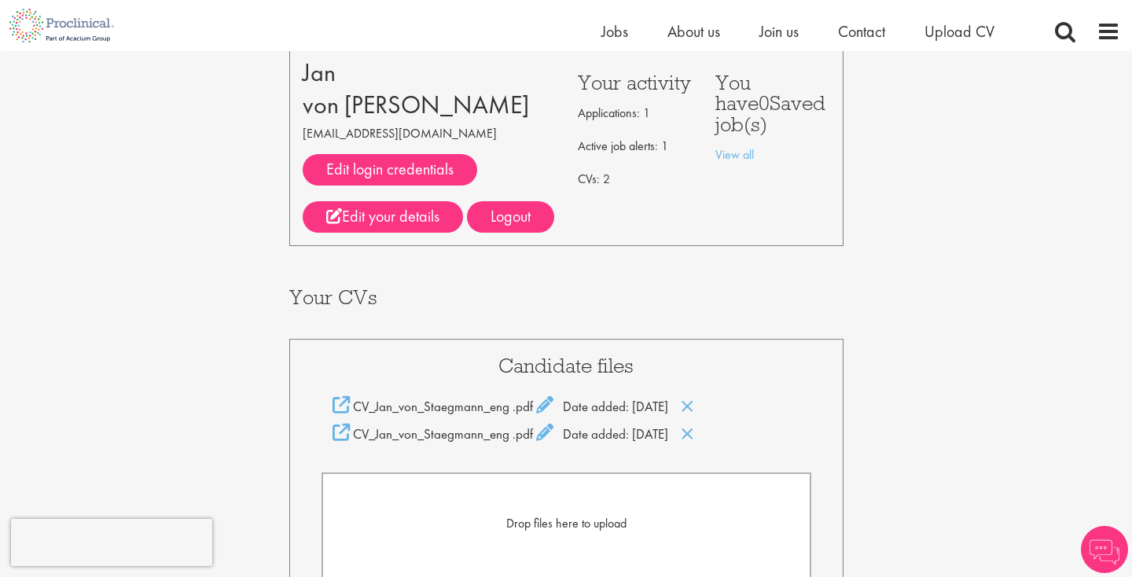
scroll to position [92, 0]
click at [694, 435] on icon at bounding box center [687, 432] width 13 height 17
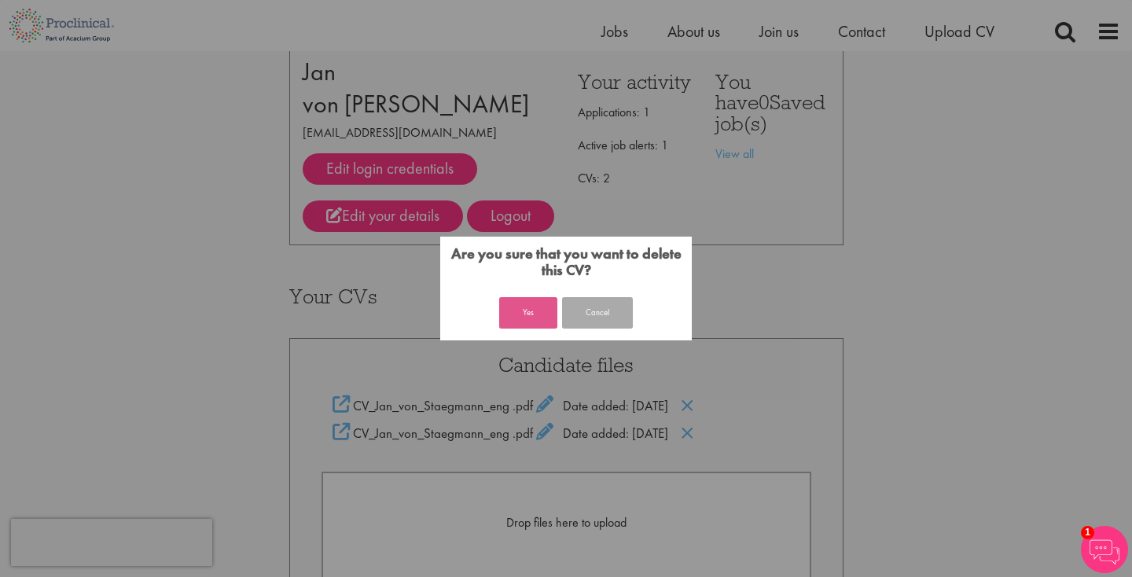
click at [527, 314] on button "Yes" at bounding box center [528, 312] width 58 height 31
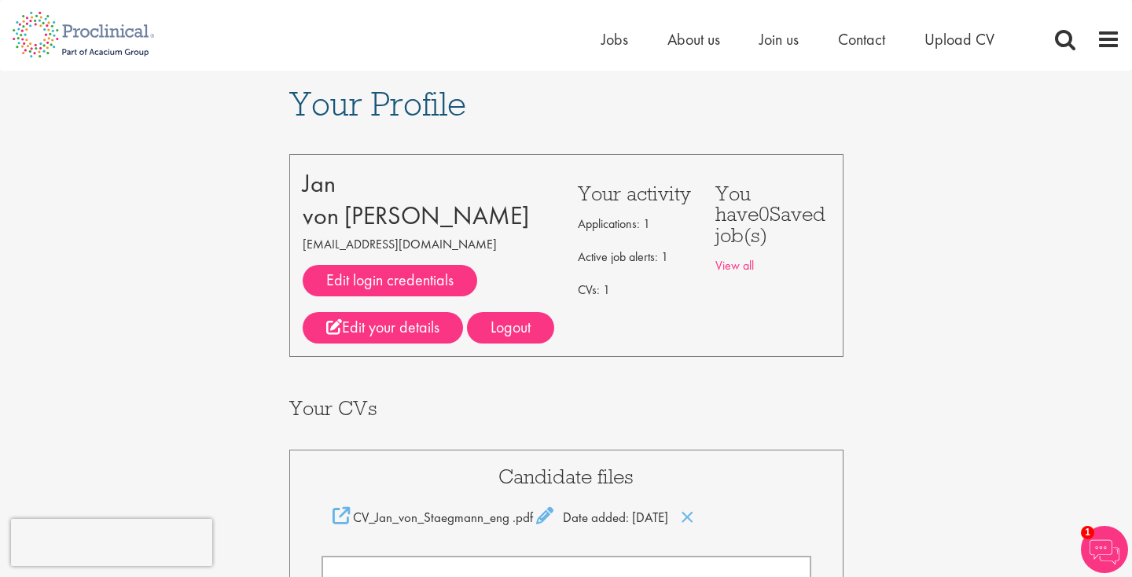
click at [717, 257] on link "View all" at bounding box center [734, 265] width 39 height 17
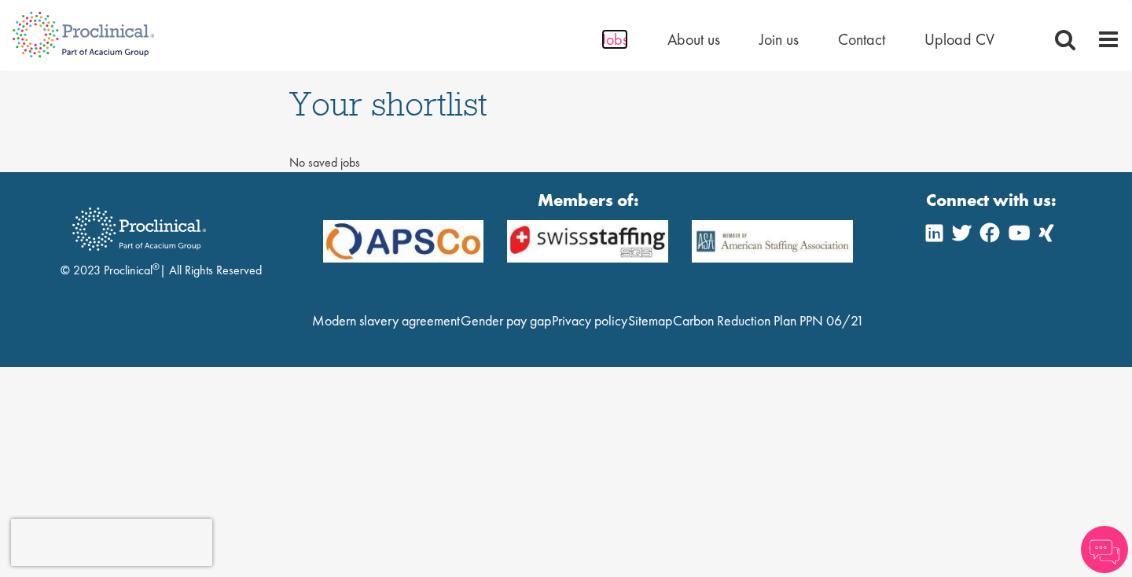
click at [613, 40] on span "Jobs" at bounding box center [614, 39] width 27 height 20
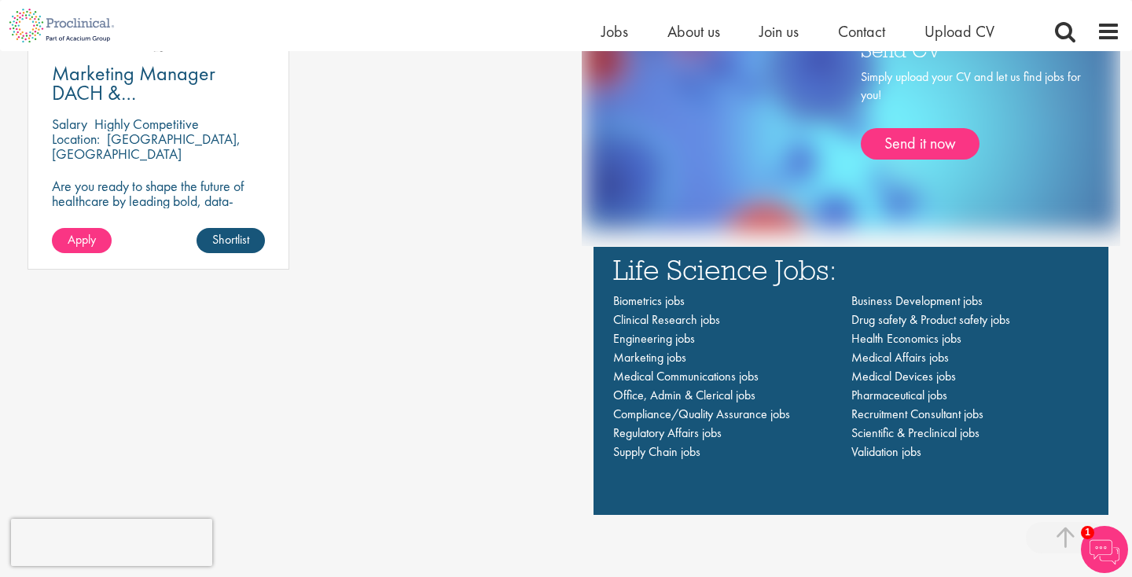
scroll to position [1049, 0]
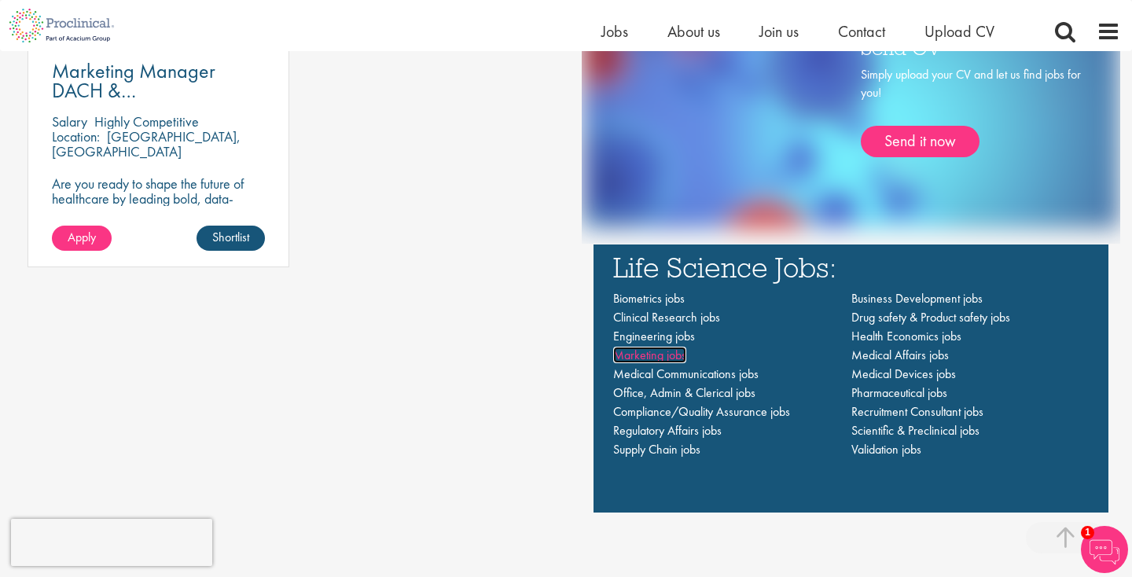
click at [651, 354] on span "Marketing jobs" at bounding box center [649, 355] width 73 height 17
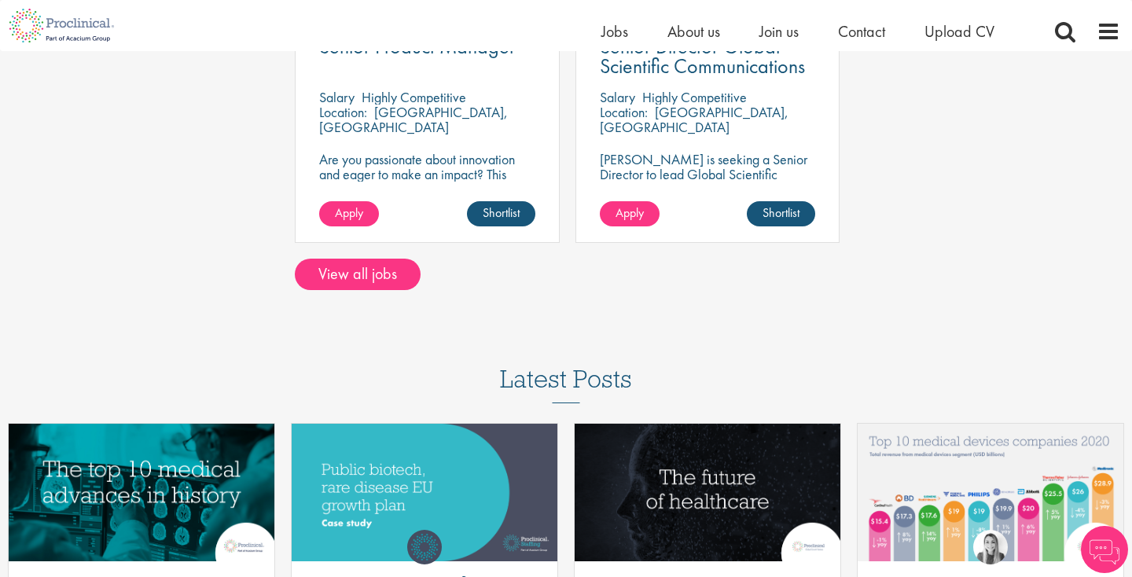
scroll to position [464, 0]
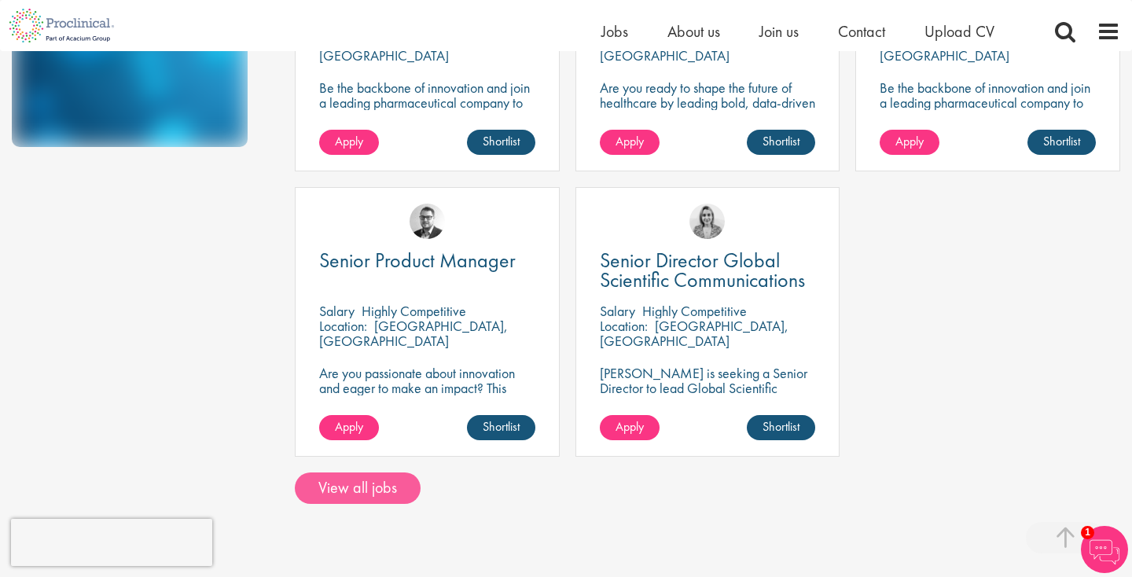
click at [380, 489] on link "View all jobs" at bounding box center [358, 487] width 126 height 31
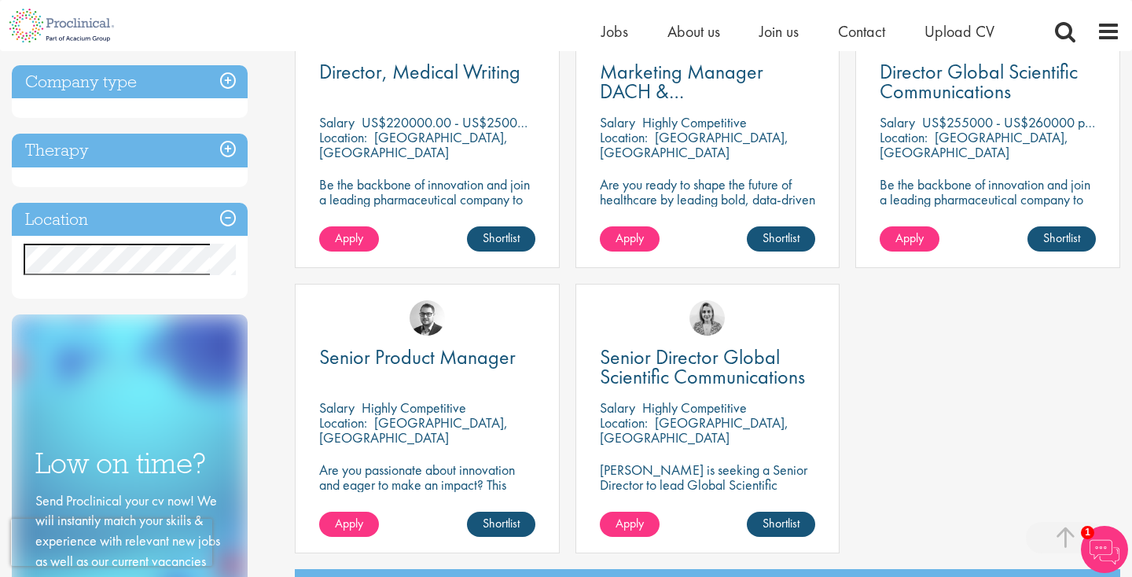
scroll to position [376, 0]
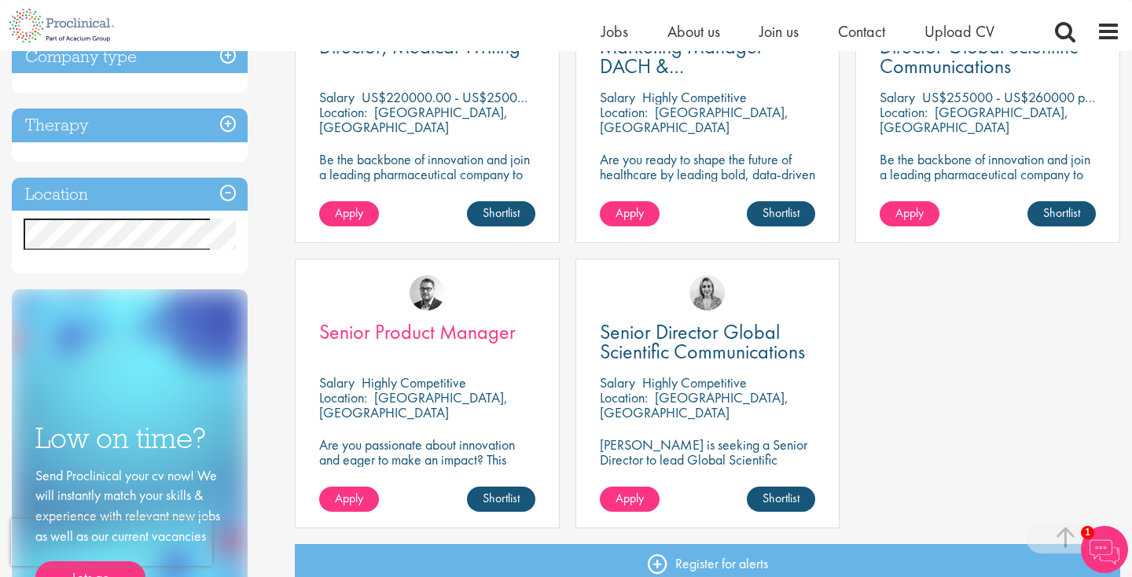
click at [420, 330] on span "Senior Product Manager" at bounding box center [417, 331] width 196 height 27
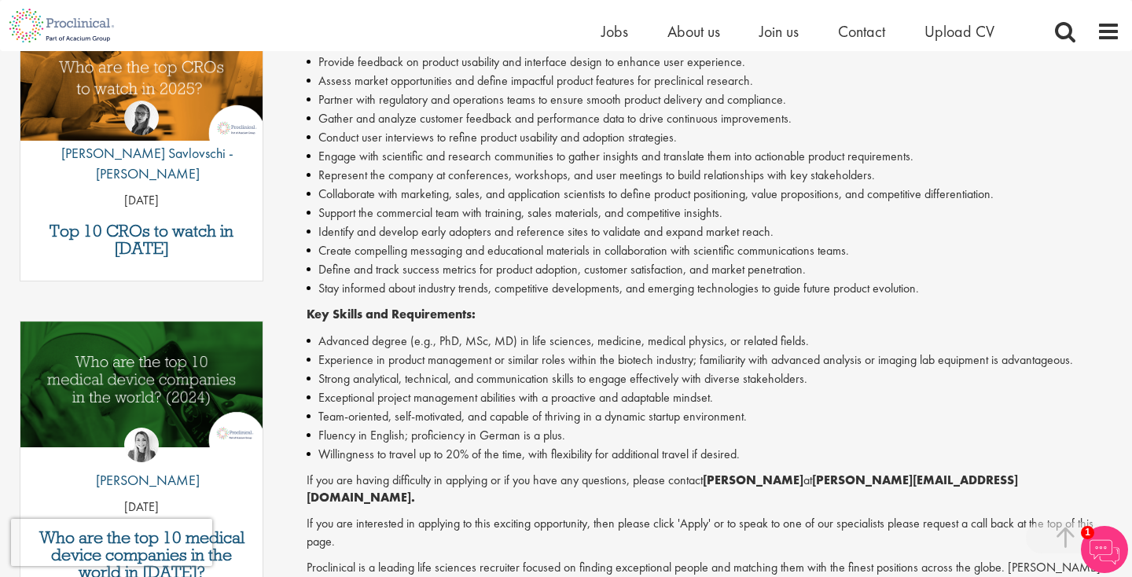
scroll to position [693, 0]
